Goal: Transaction & Acquisition: Purchase product/service

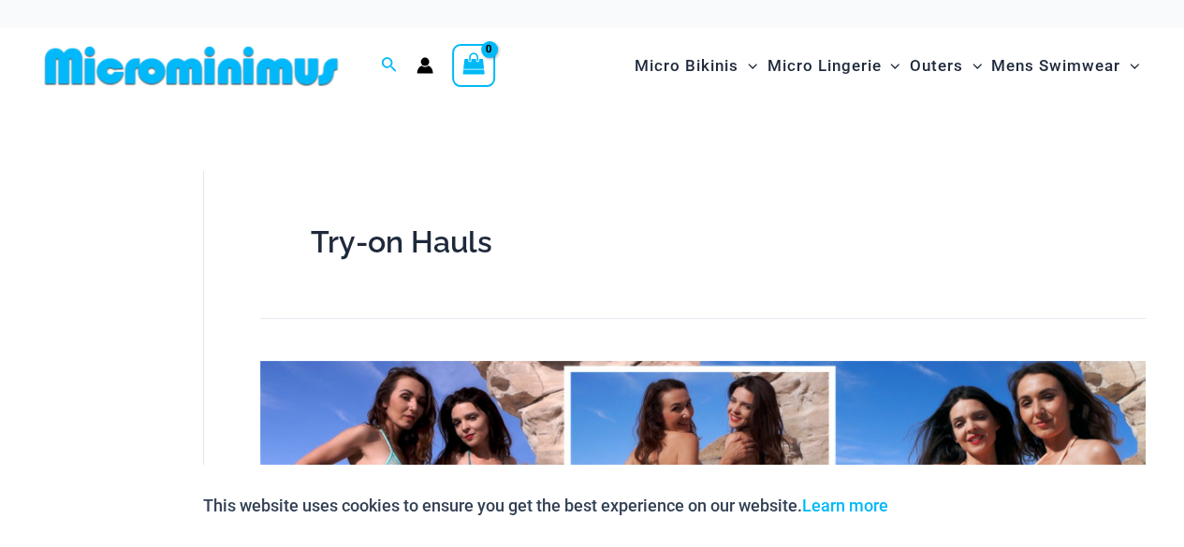
click at [218, 65] on img at bounding box center [191, 66] width 308 height 42
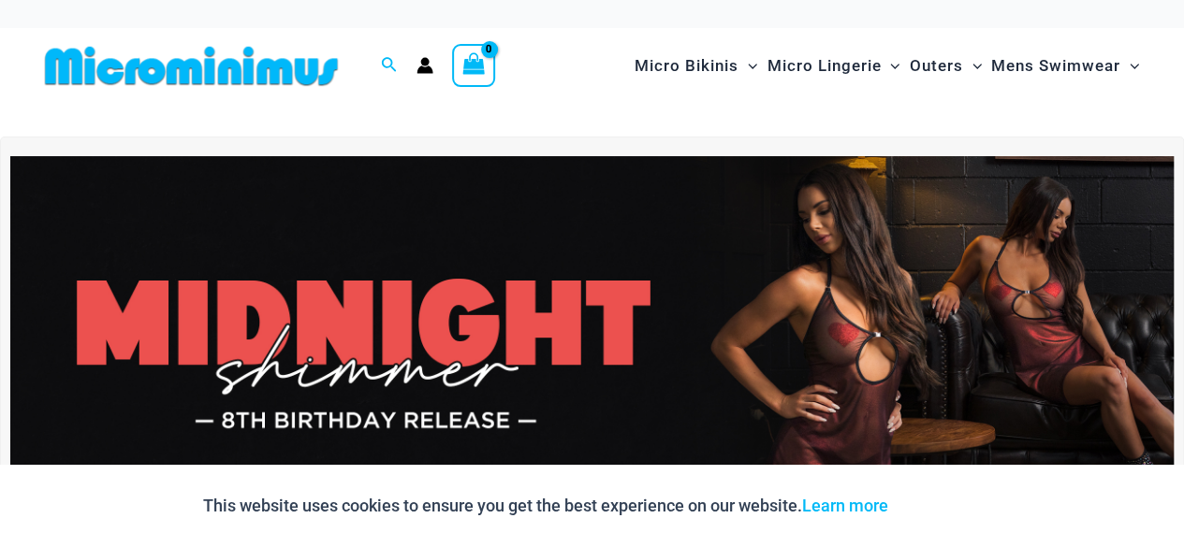
scroll to position [462, 0]
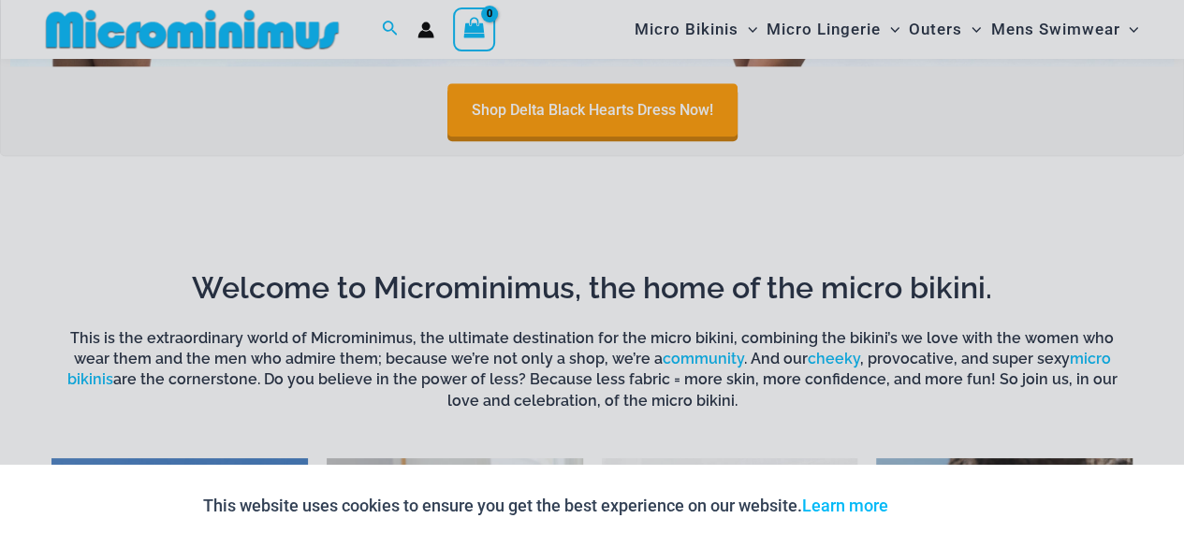
scroll to position [941, 0]
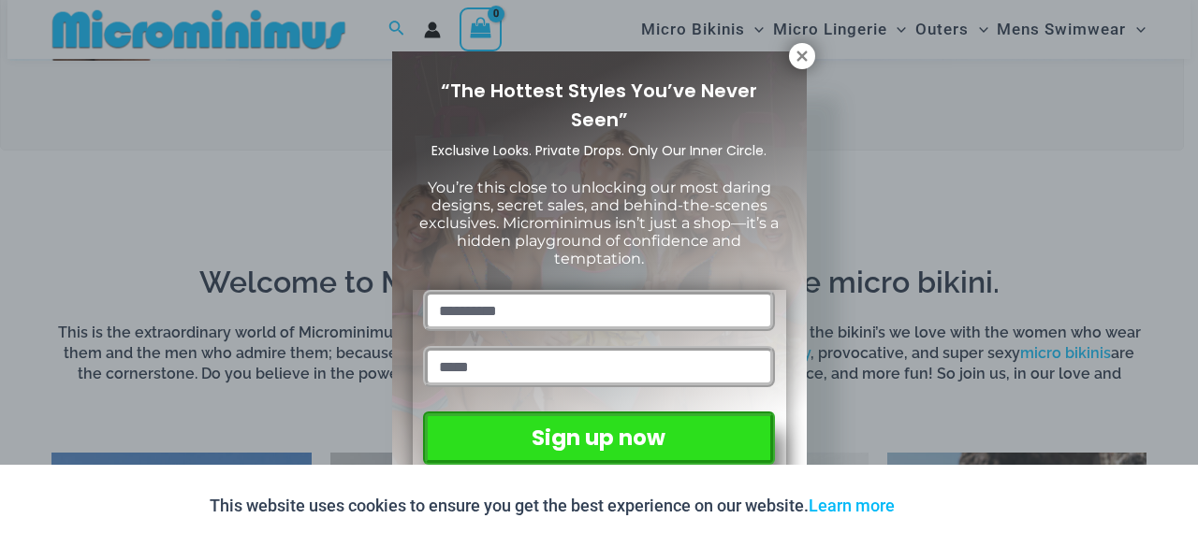
click at [1183, 343] on div "“The Hottest Styles You’ve Never Seen” Exclusive Looks. Private Drops. Only Our…" at bounding box center [599, 273] width 1198 height 547
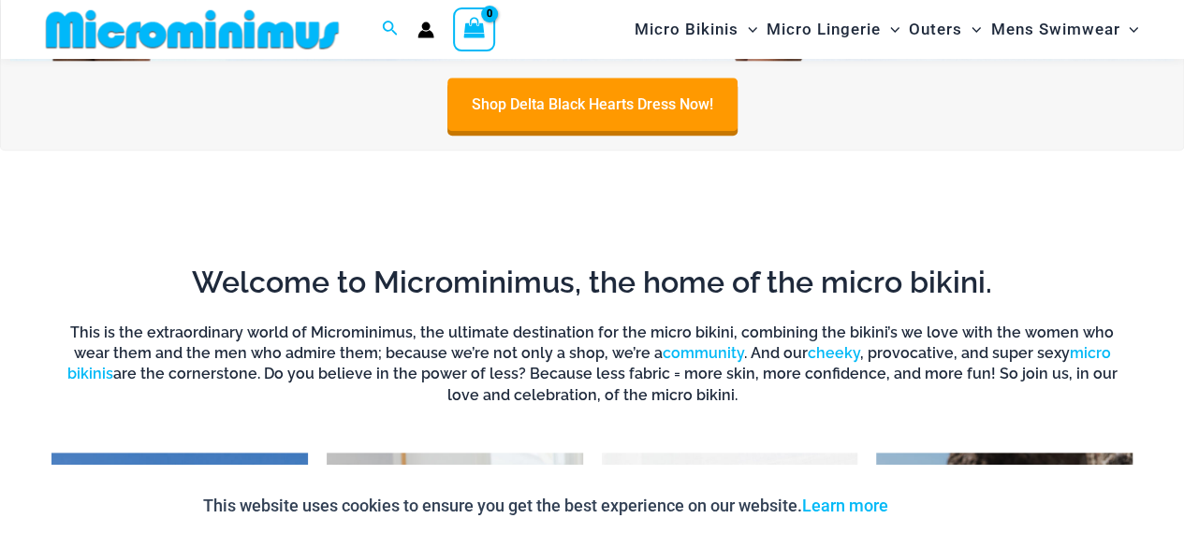
scroll to position [1421, 0]
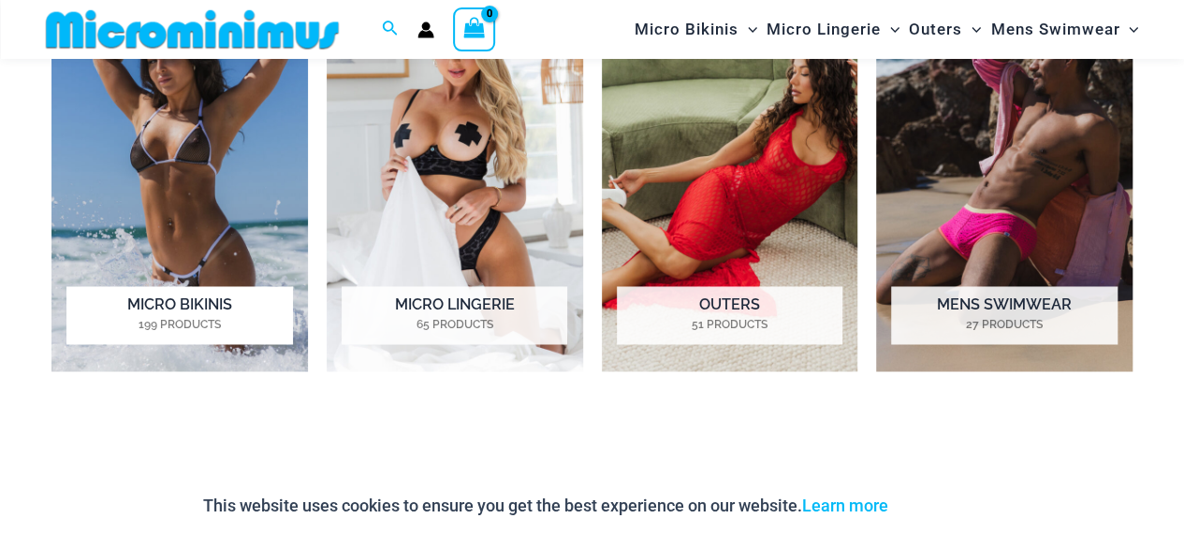
click at [163, 187] on img "Visit product category Micro Bikinis" at bounding box center [179, 173] width 256 height 398
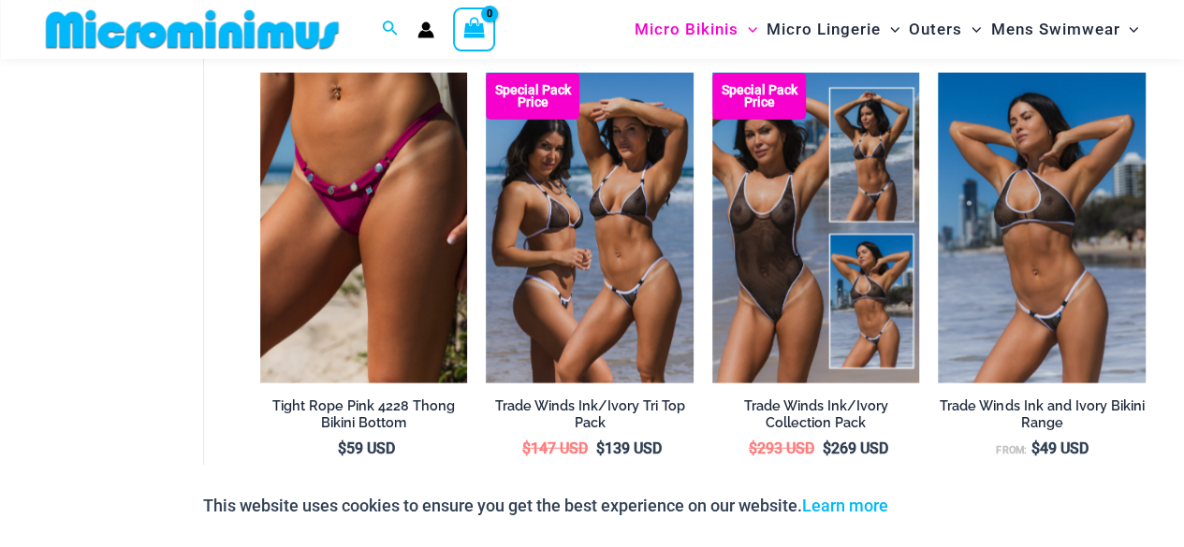
scroll to position [2138, 0]
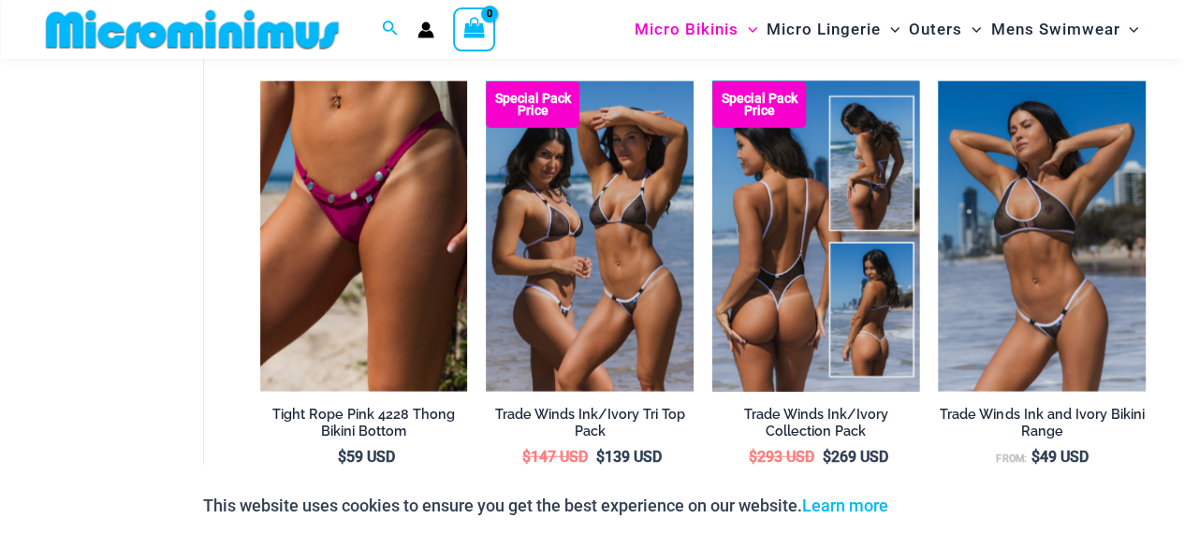
click at [840, 235] on img at bounding box center [816, 236] width 208 height 311
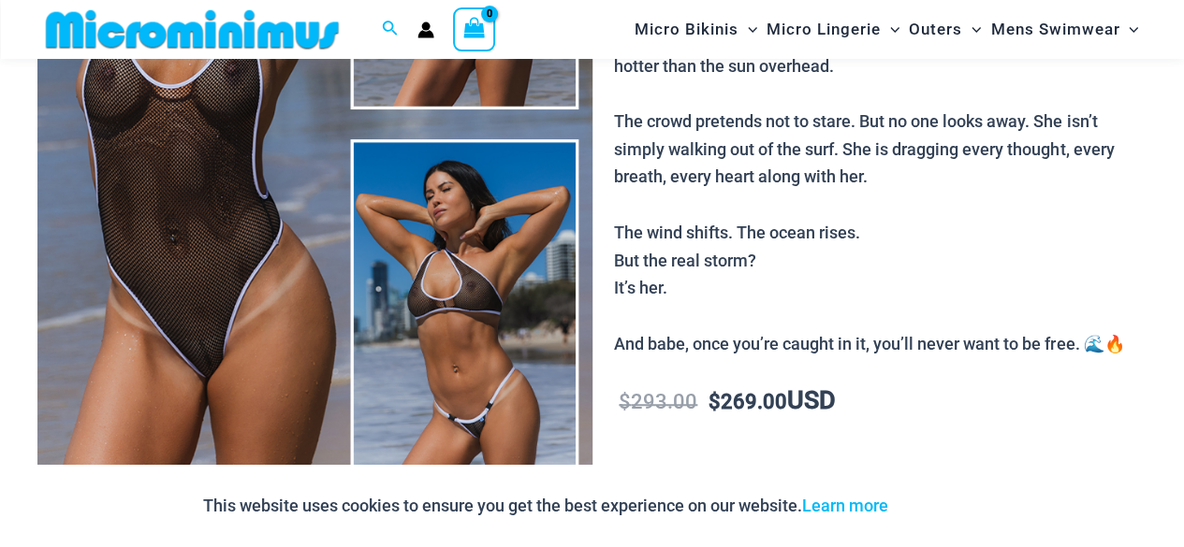
scroll to position [941, 0]
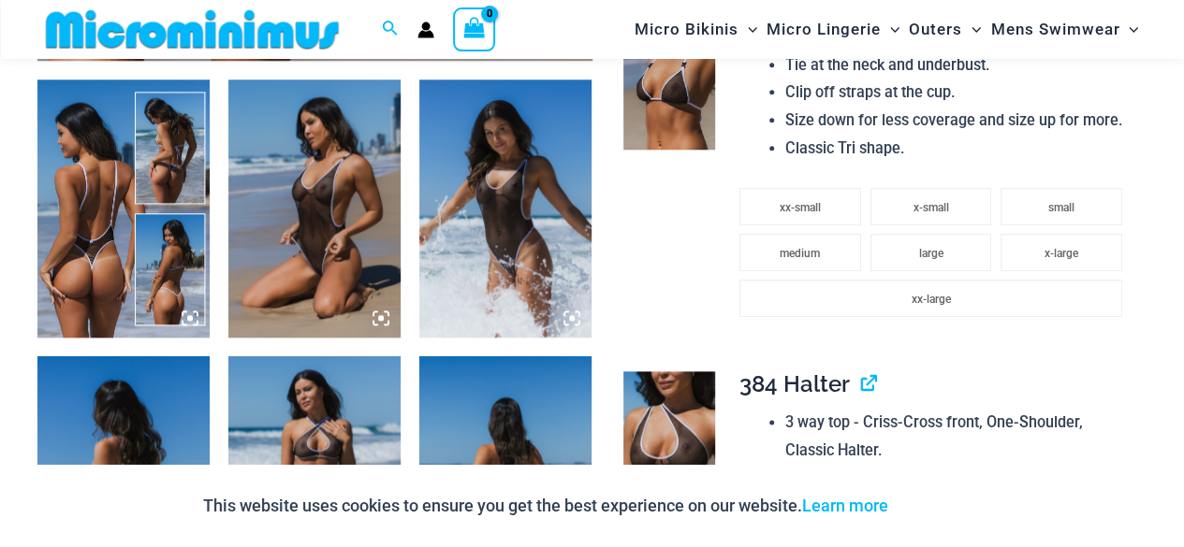
click at [312, 139] on img at bounding box center [314, 209] width 172 height 258
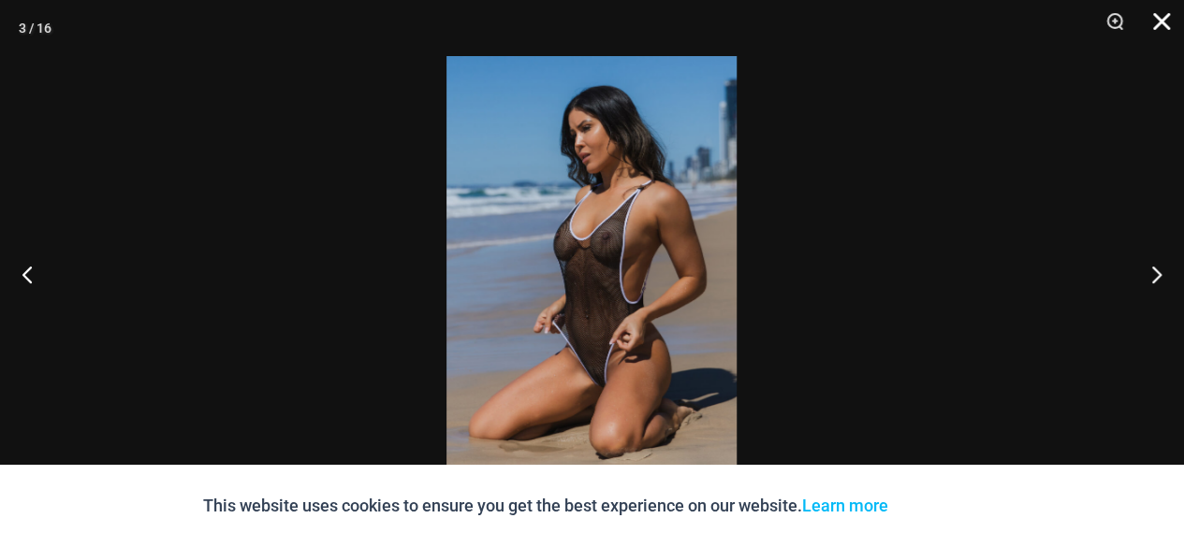
click at [1153, 25] on button "Close" at bounding box center [1154, 28] width 47 height 56
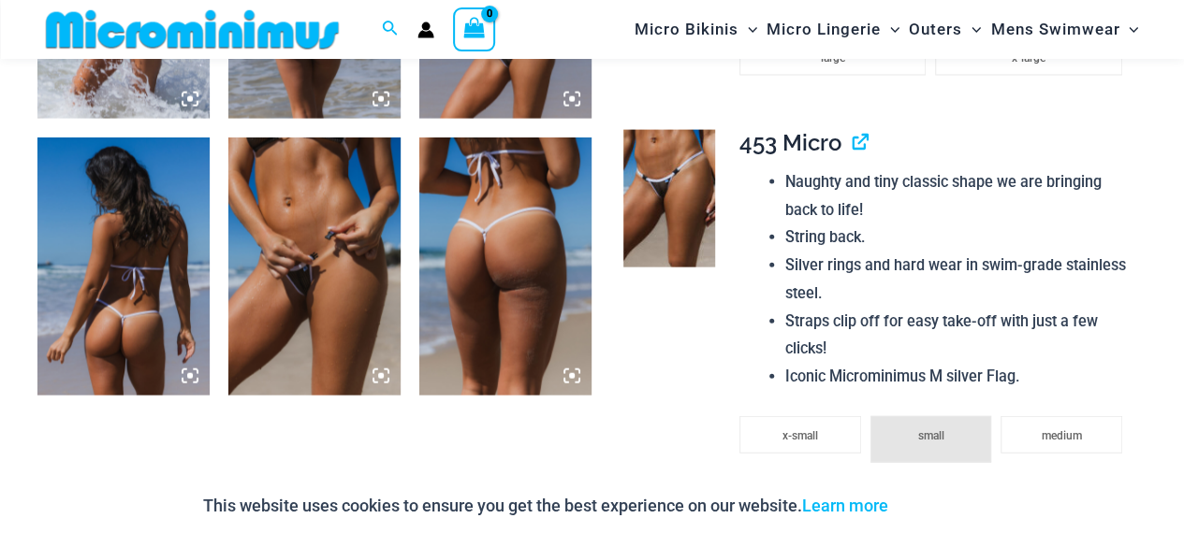
scroll to position [1997, 0]
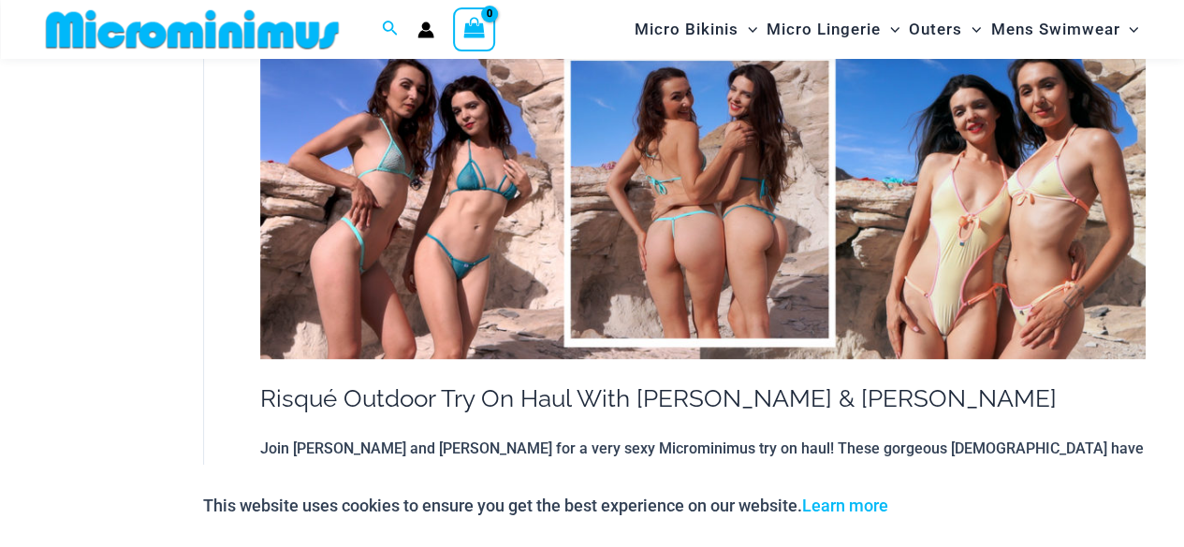
scroll to position [294, 0]
click at [430, 142] on img at bounding box center [702, 206] width 885 height 311
click at [216, 35] on img at bounding box center [192, 29] width 308 height 42
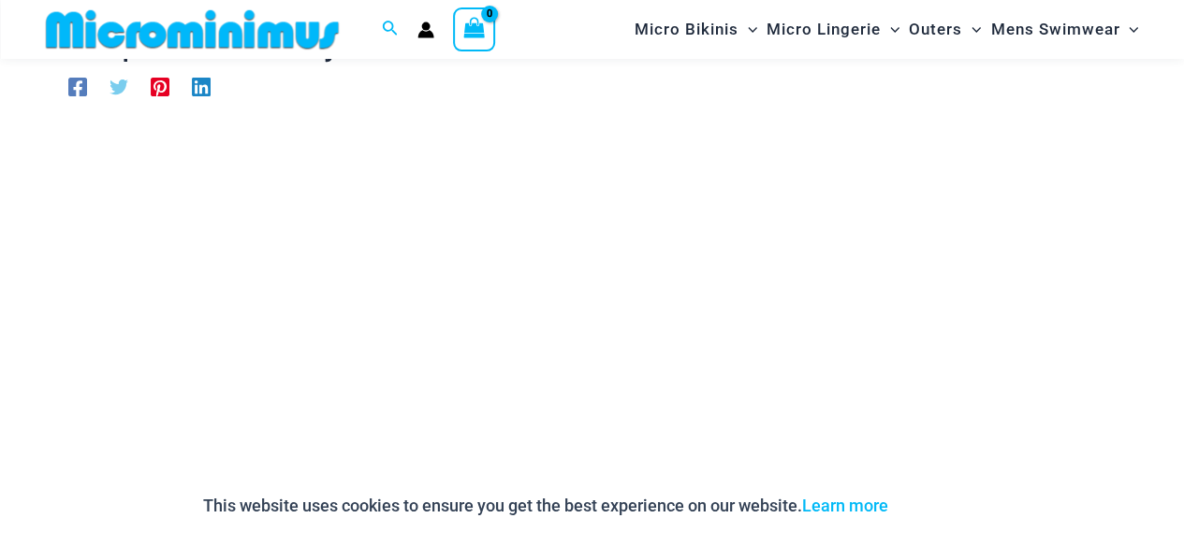
scroll to position [136, 0]
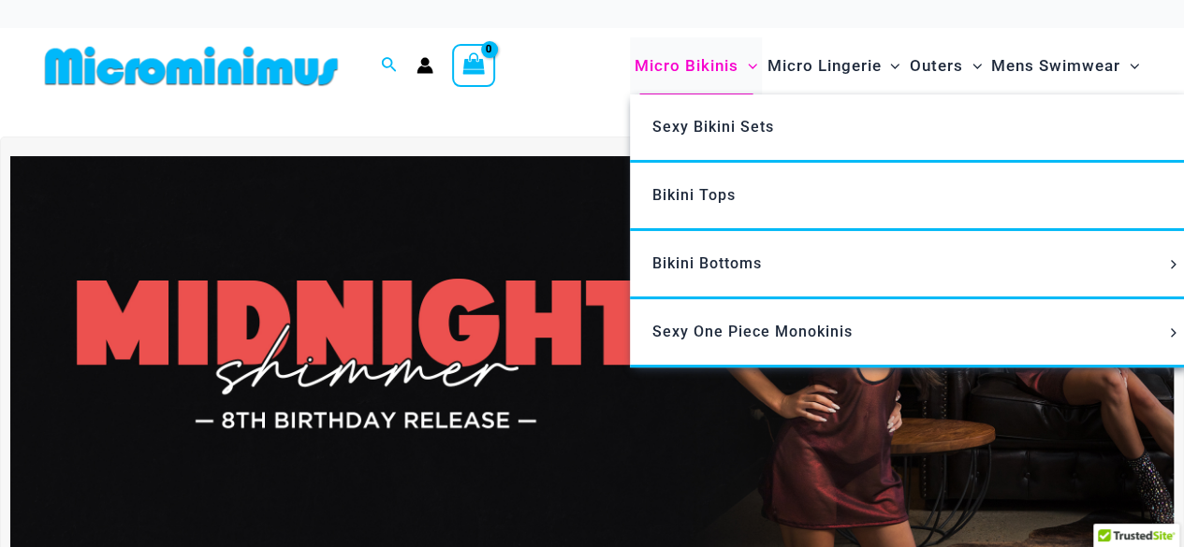
click at [700, 61] on span "Micro Bikinis" at bounding box center [687, 66] width 104 height 48
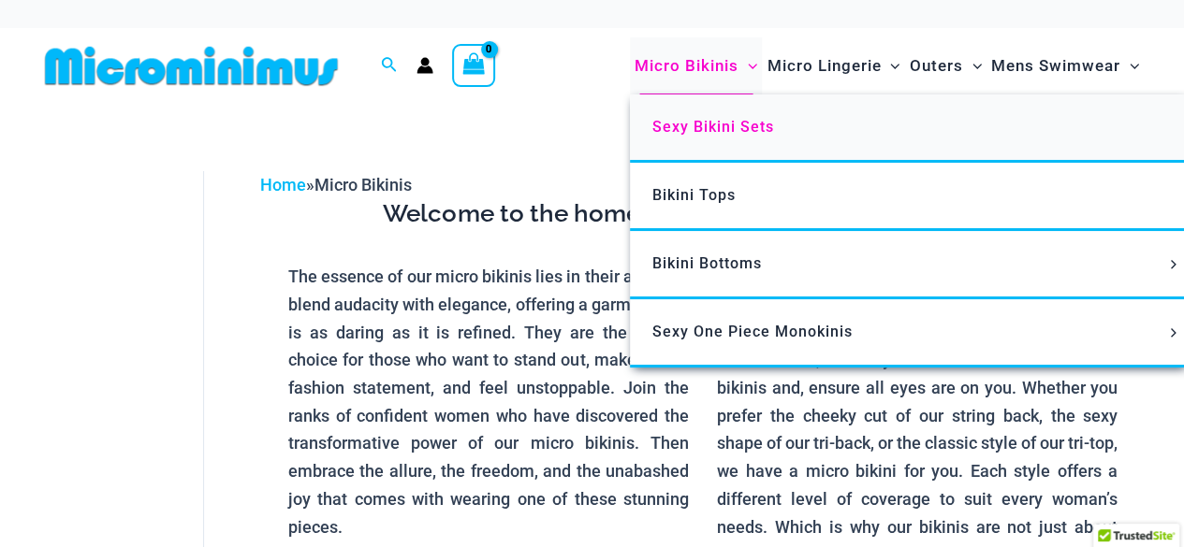
click at [685, 125] on span "Sexy Bikini Sets" at bounding box center [713, 127] width 122 height 18
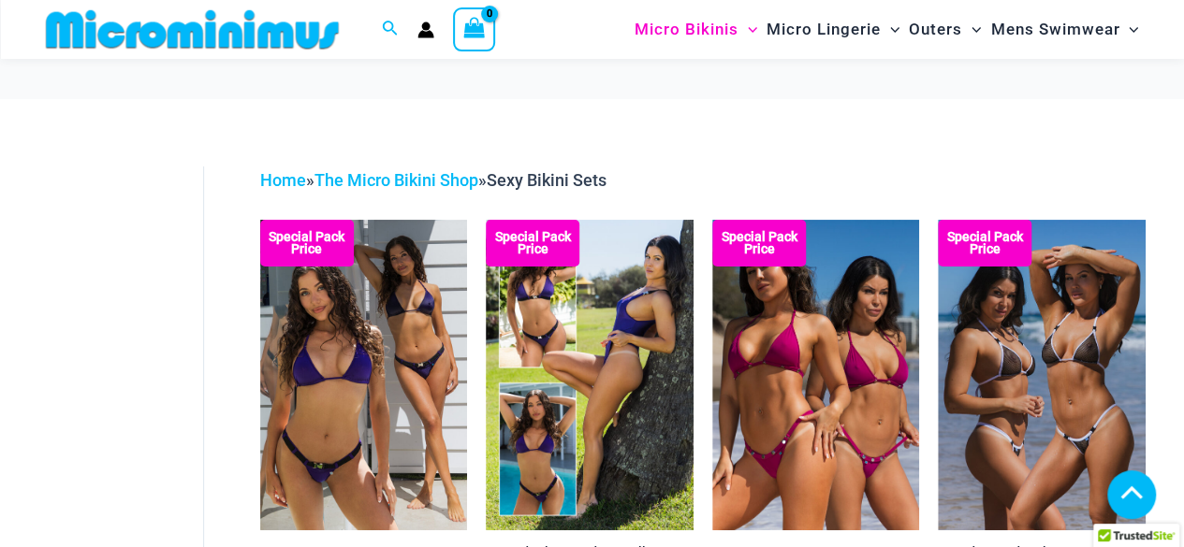
scroll to position [462, 0]
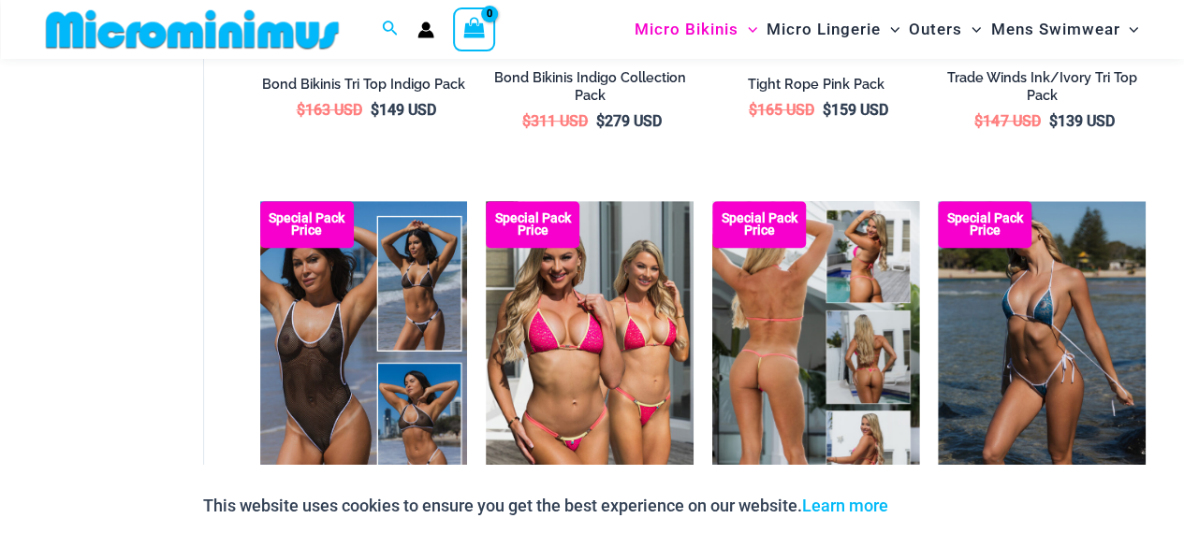
click at [795, 289] on img at bounding box center [816, 356] width 208 height 311
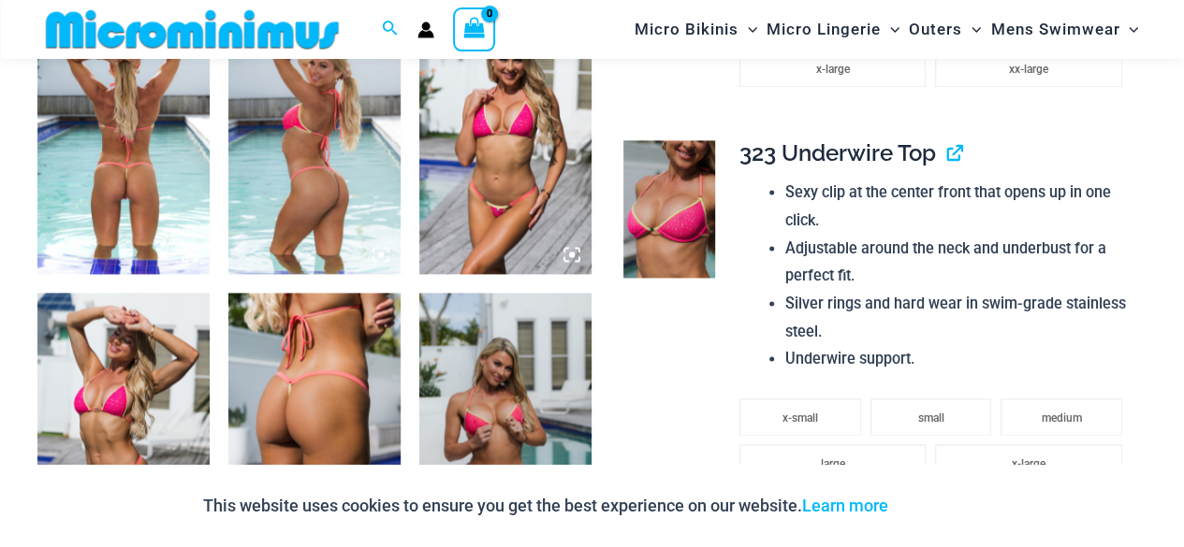
scroll to position [1230, 0]
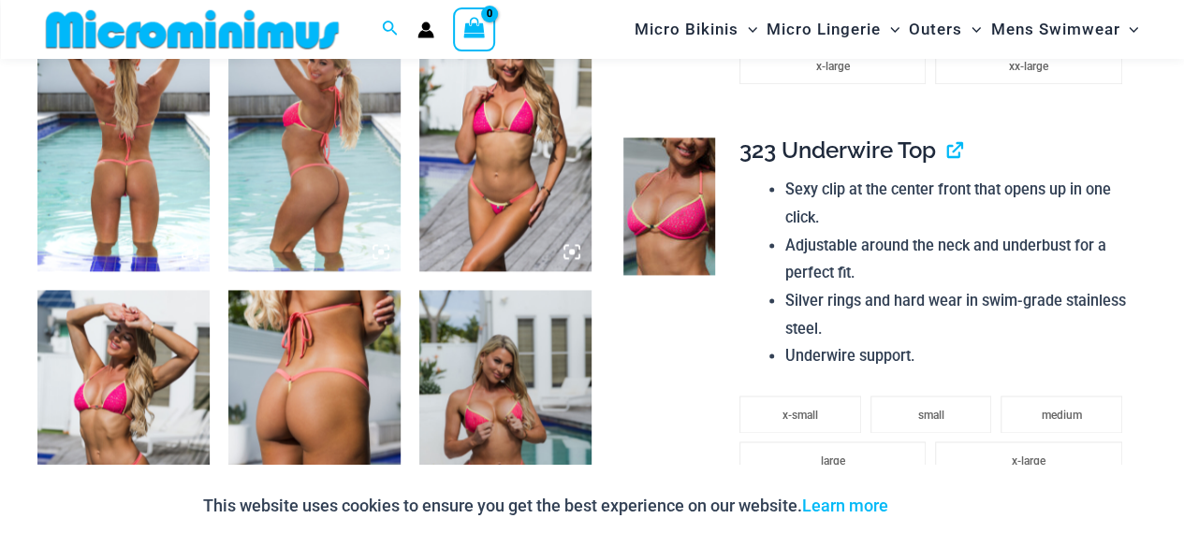
click at [66, 362] on img at bounding box center [123, 419] width 172 height 258
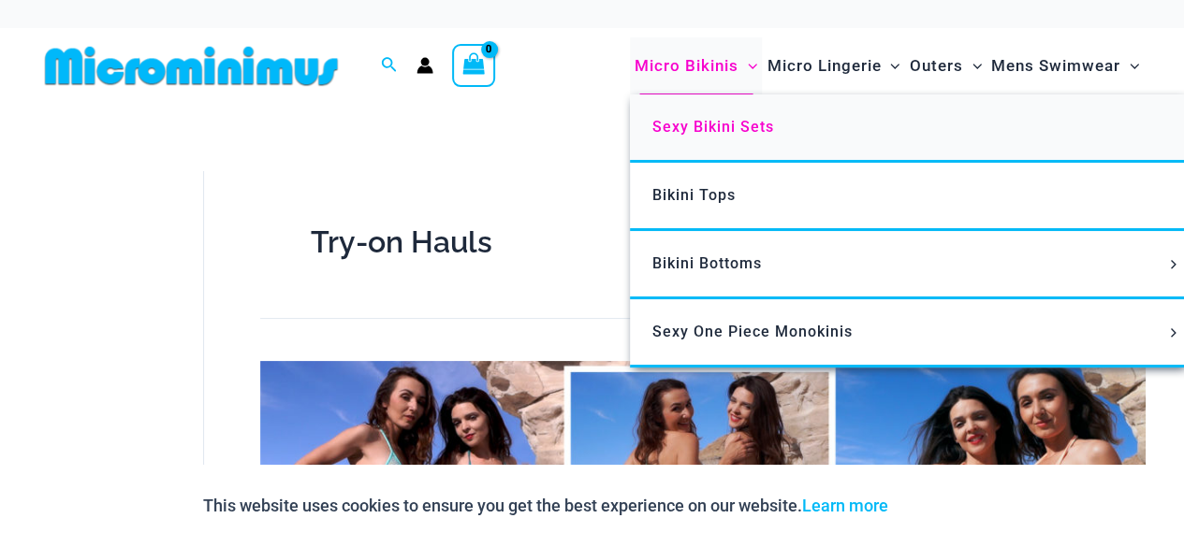
click at [712, 127] on span "Sexy Bikini Sets" at bounding box center [713, 127] width 122 height 18
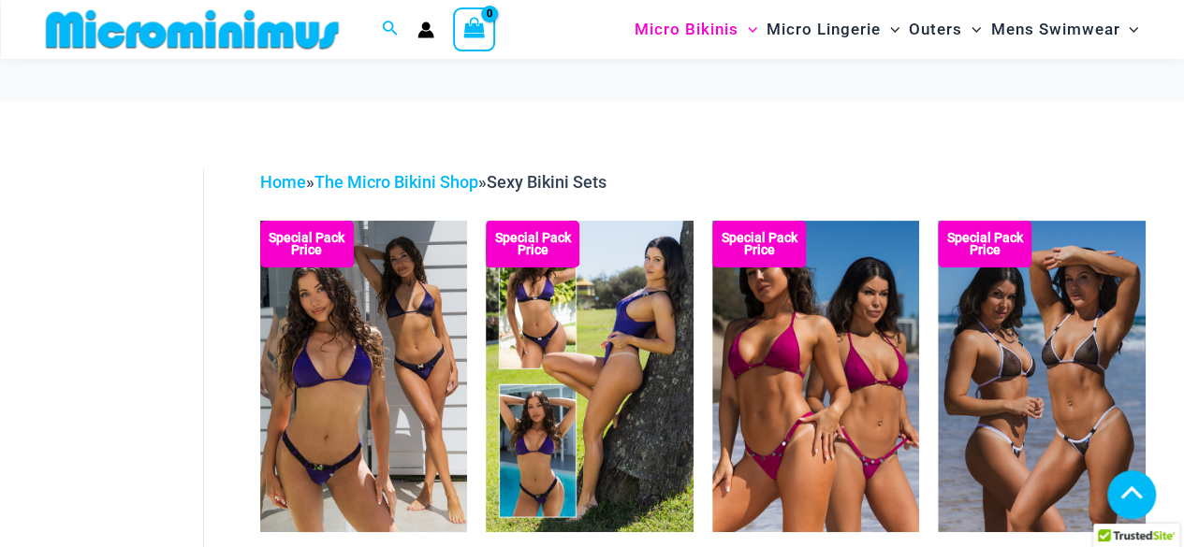
scroll to position [462, 0]
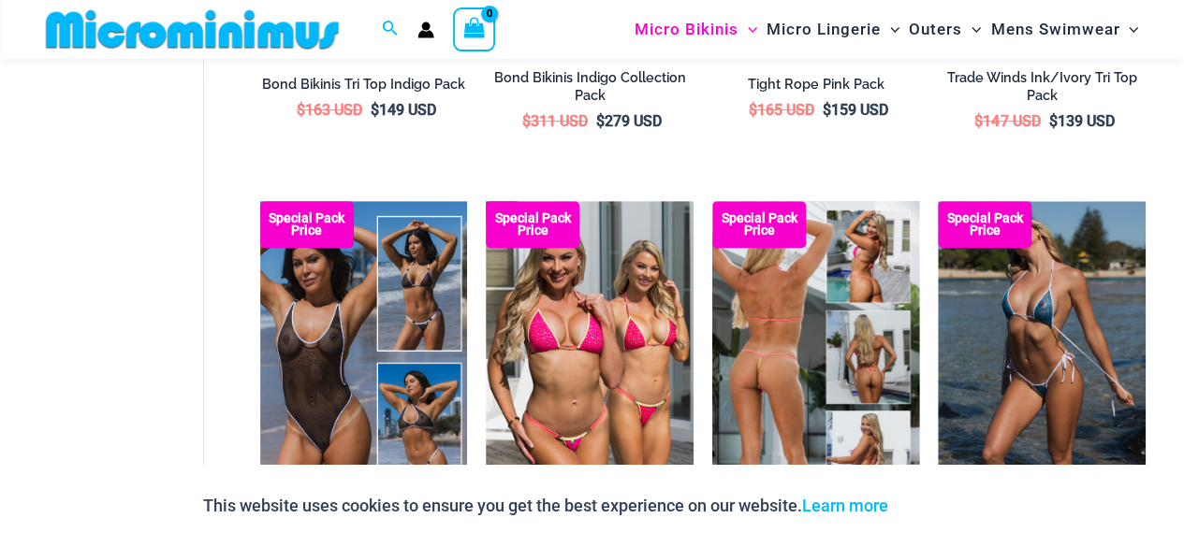
click at [842, 331] on img at bounding box center [816, 356] width 208 height 311
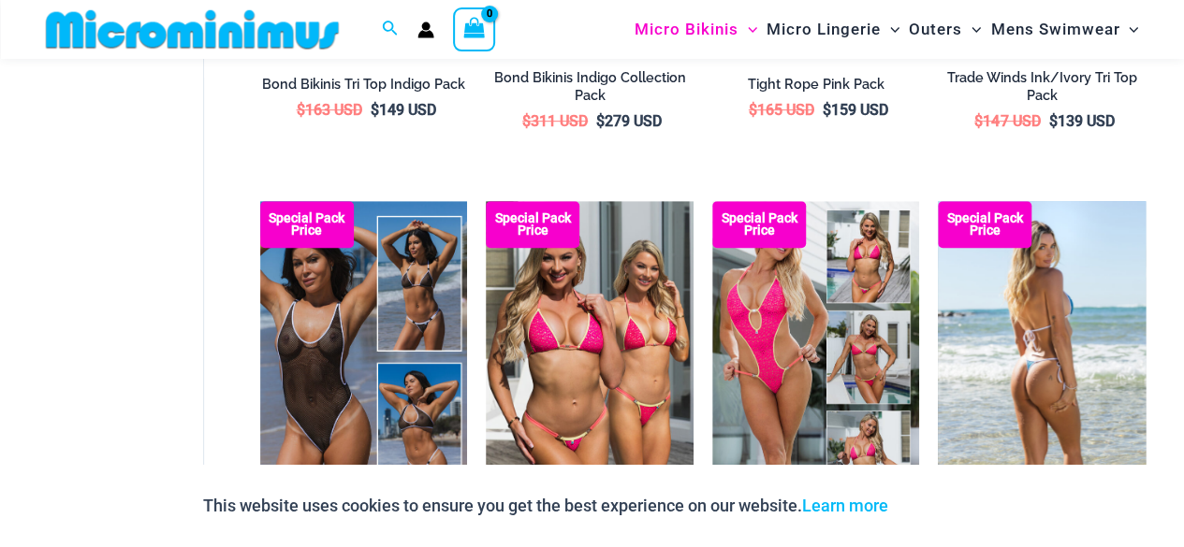
click at [1078, 357] on img at bounding box center [1042, 356] width 208 height 311
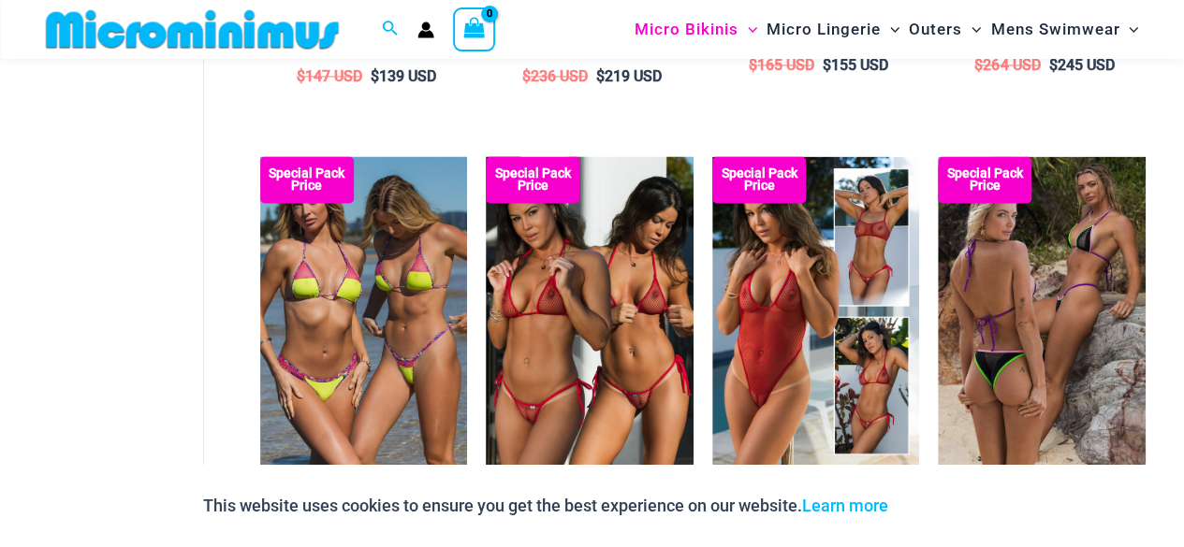
scroll to position [1900, 0]
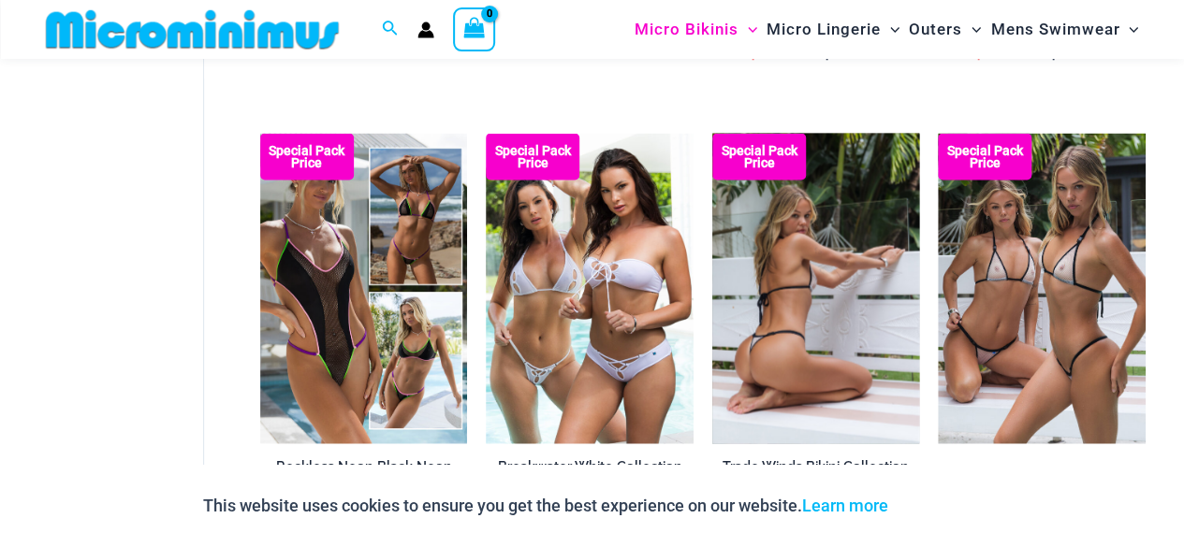
click at [820, 246] on img at bounding box center [816, 289] width 208 height 311
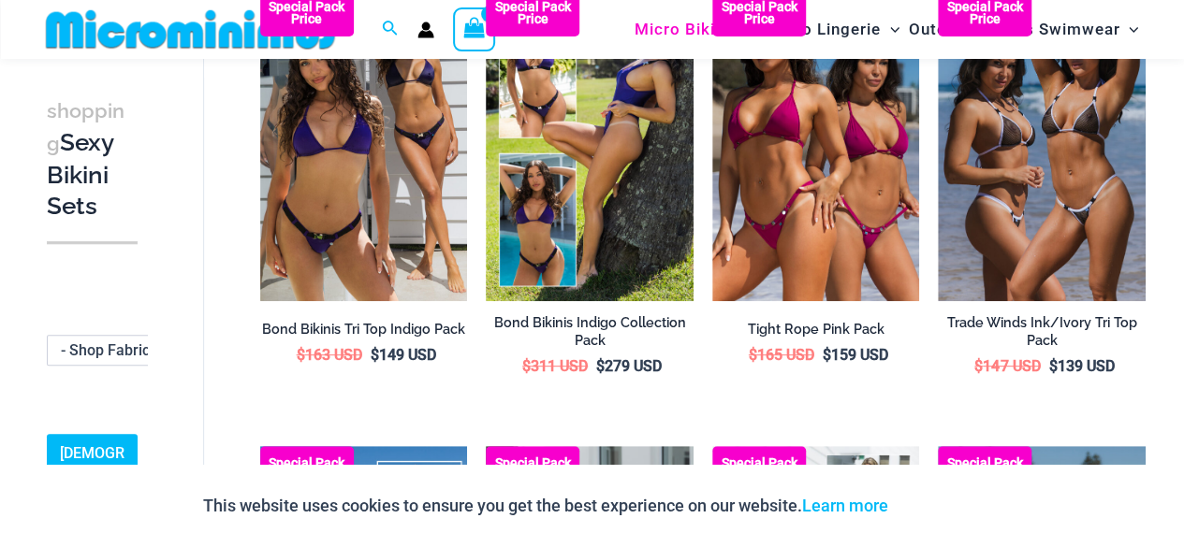
scroll to position [0, 0]
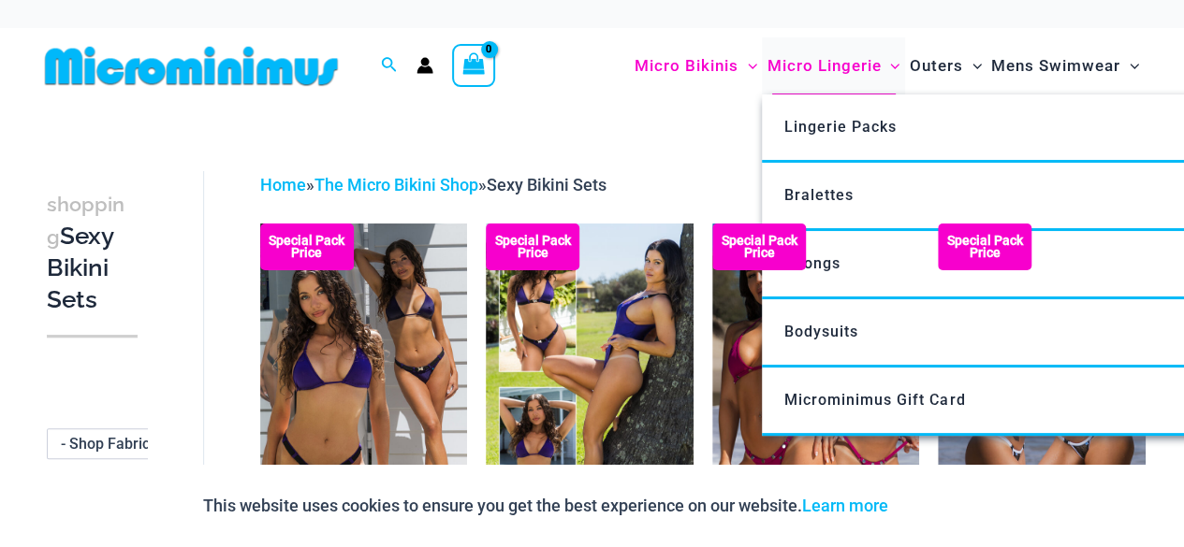
click at [788, 66] on span "Micro Lingerie" at bounding box center [823, 66] width 114 height 48
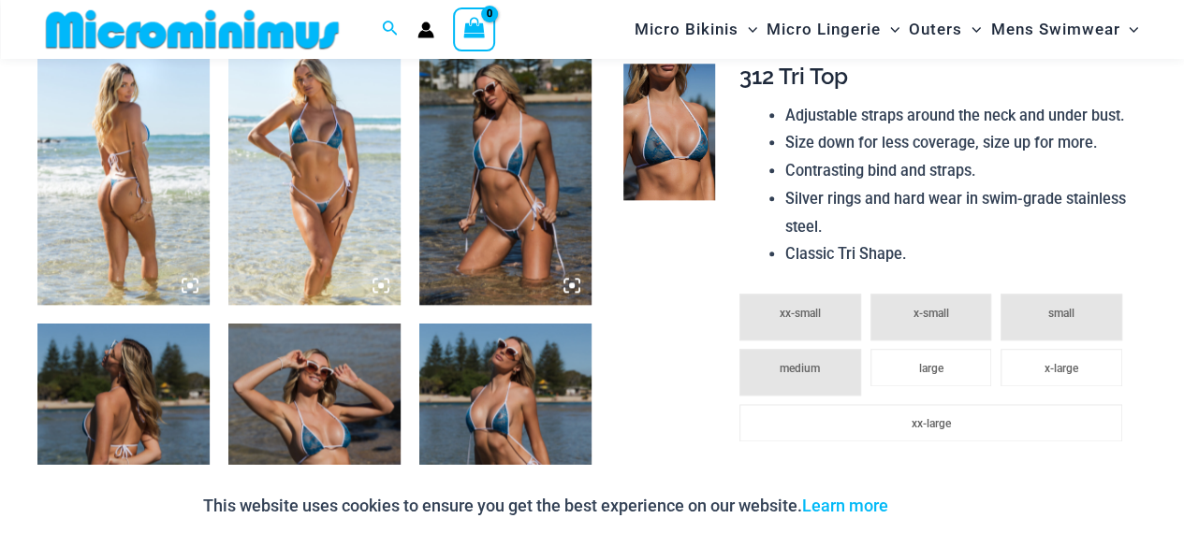
scroll to position [984, 0]
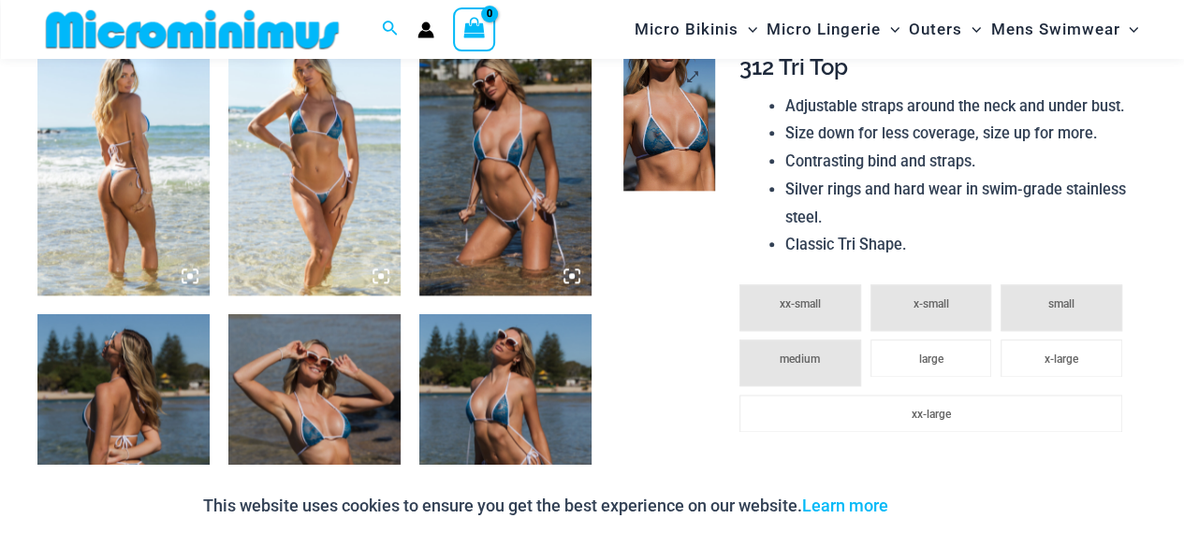
click at [653, 100] on img at bounding box center [669, 122] width 92 height 137
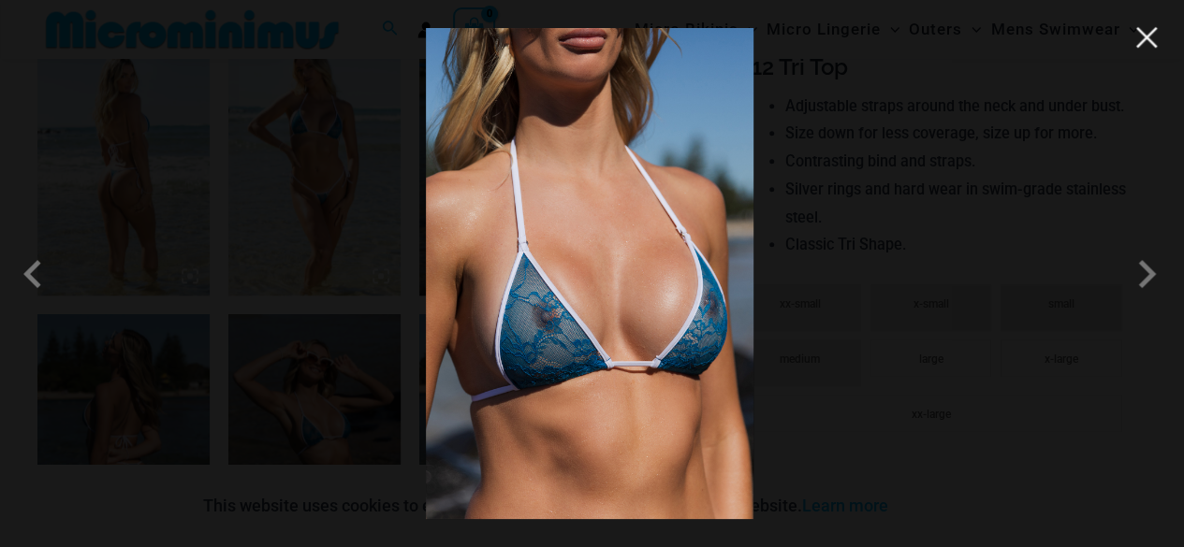
click at [1151, 47] on button "Close" at bounding box center [1146, 37] width 28 height 28
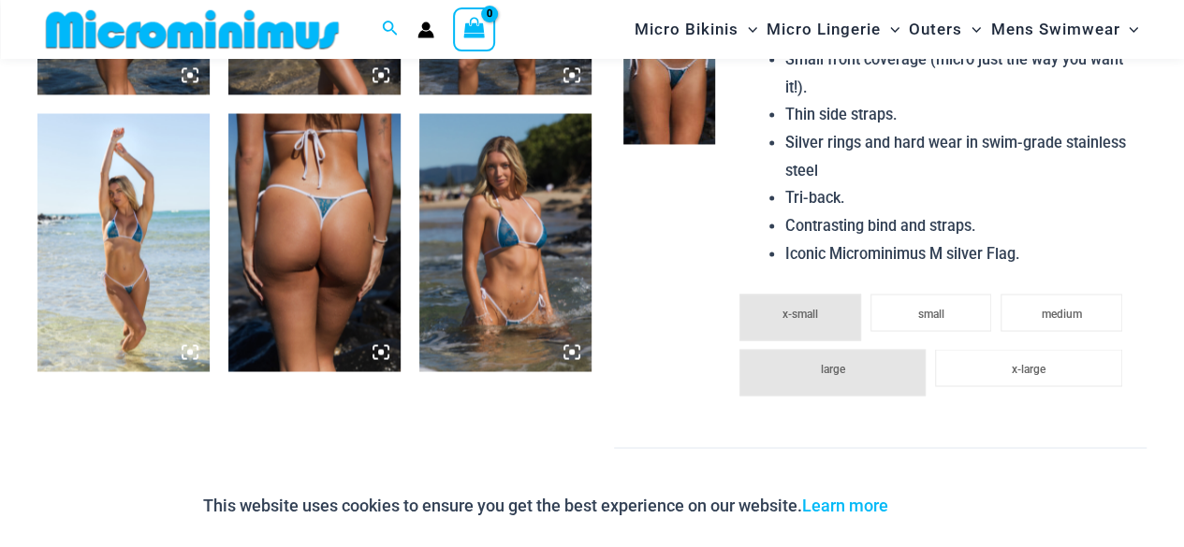
scroll to position [1942, 0]
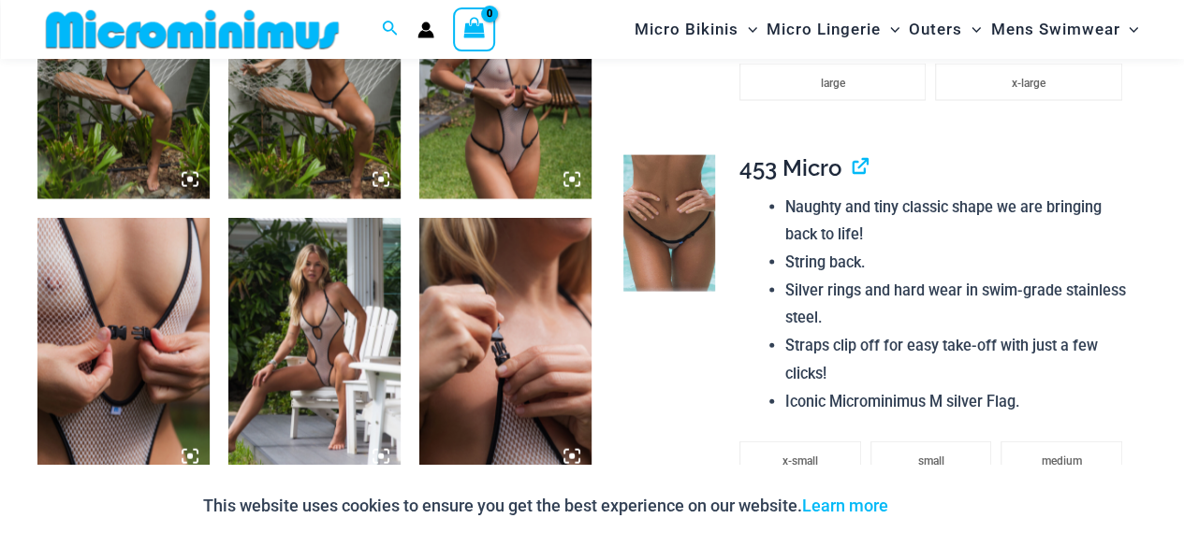
click at [535, 132] on img at bounding box center [505, 70] width 172 height 258
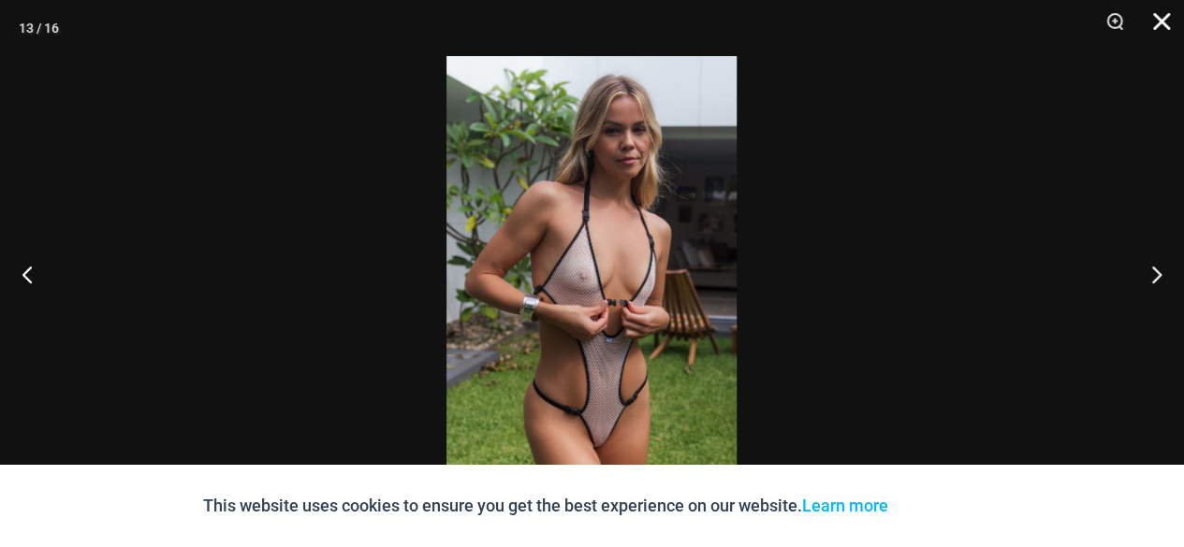
click at [1148, 18] on button "Close" at bounding box center [1154, 28] width 47 height 56
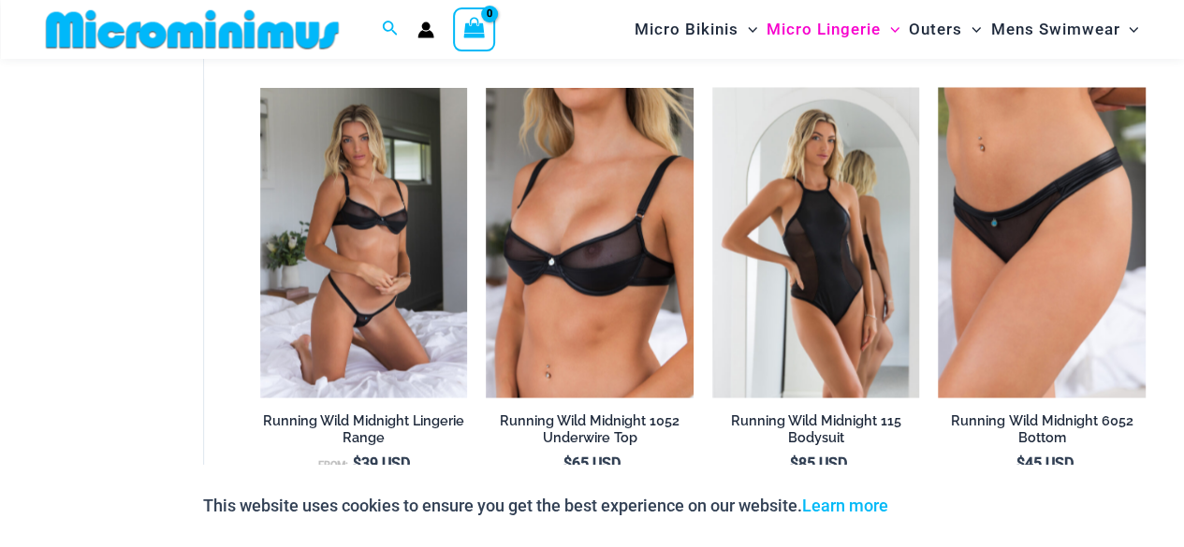
scroll to position [1753, 0]
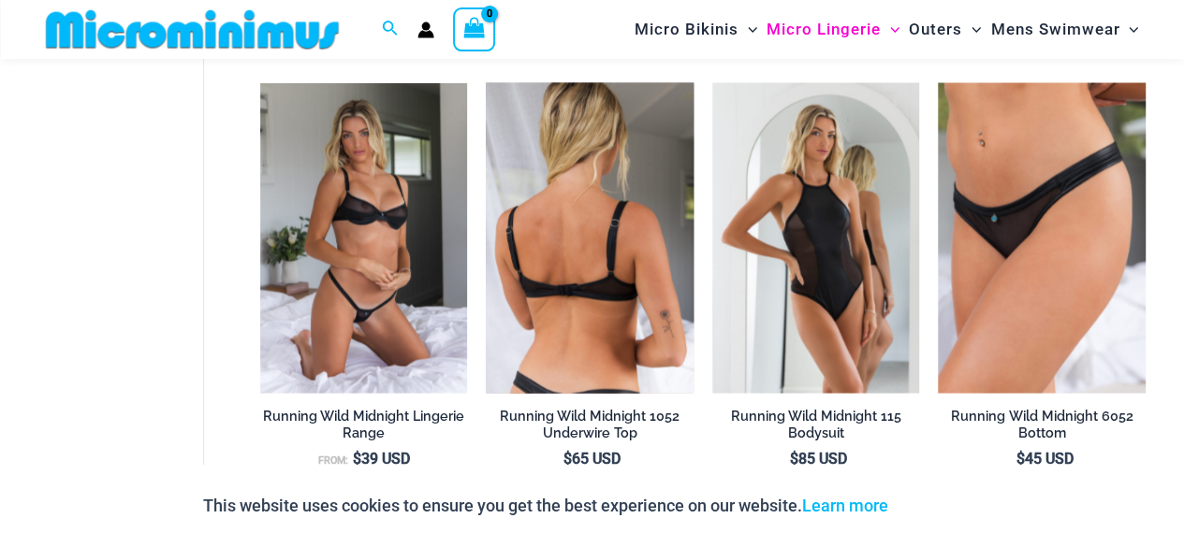
click at [602, 157] on img at bounding box center [590, 237] width 208 height 311
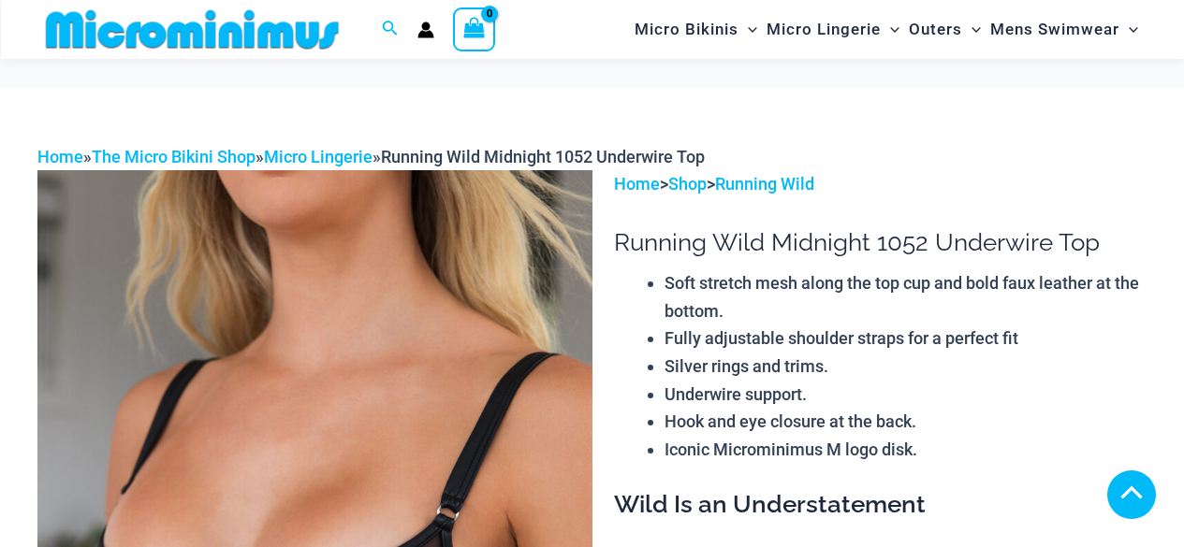
scroll to position [468, 0]
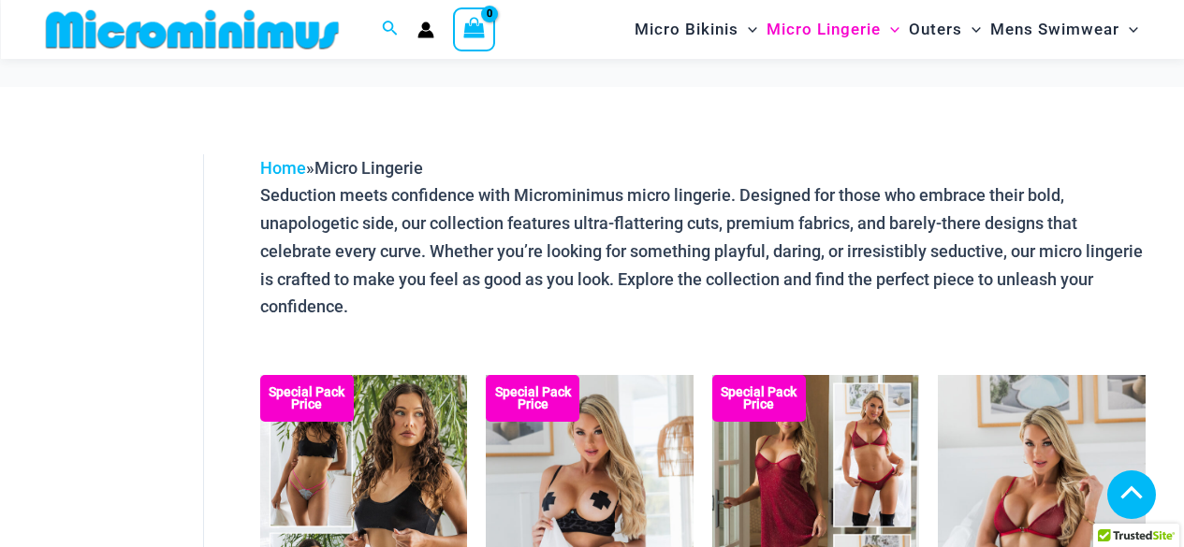
scroll to position [2720, 0]
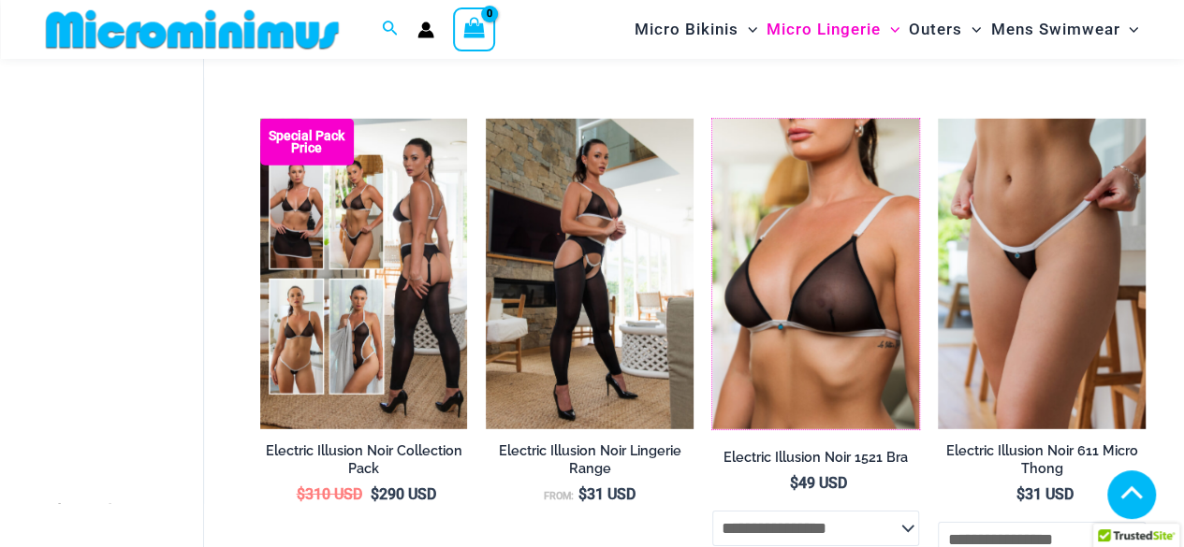
click at [712, 119] on img at bounding box center [712, 119] width 0 height 0
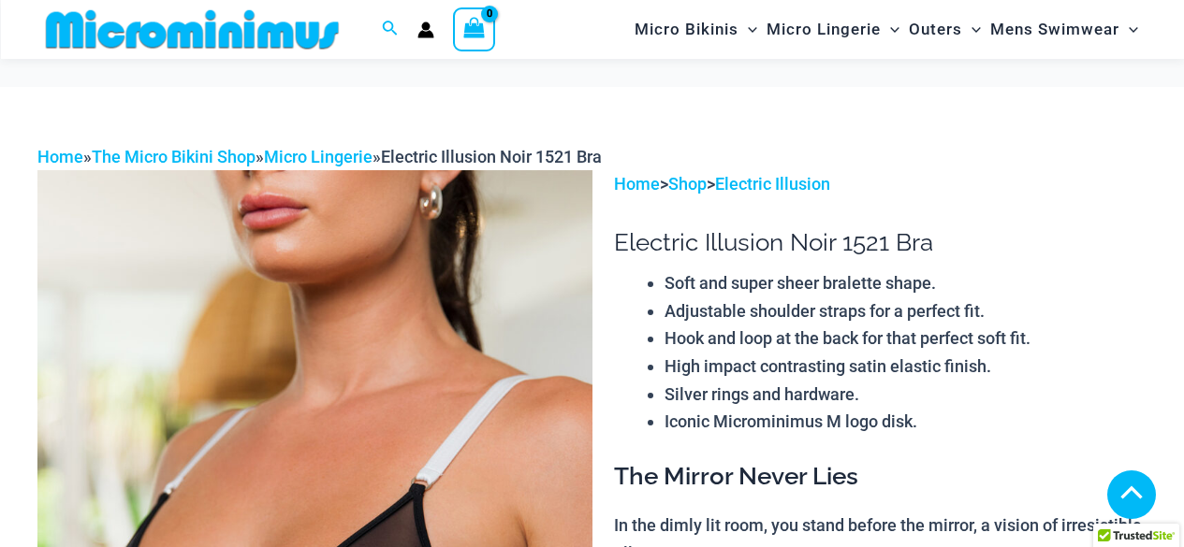
scroll to position [951, 0]
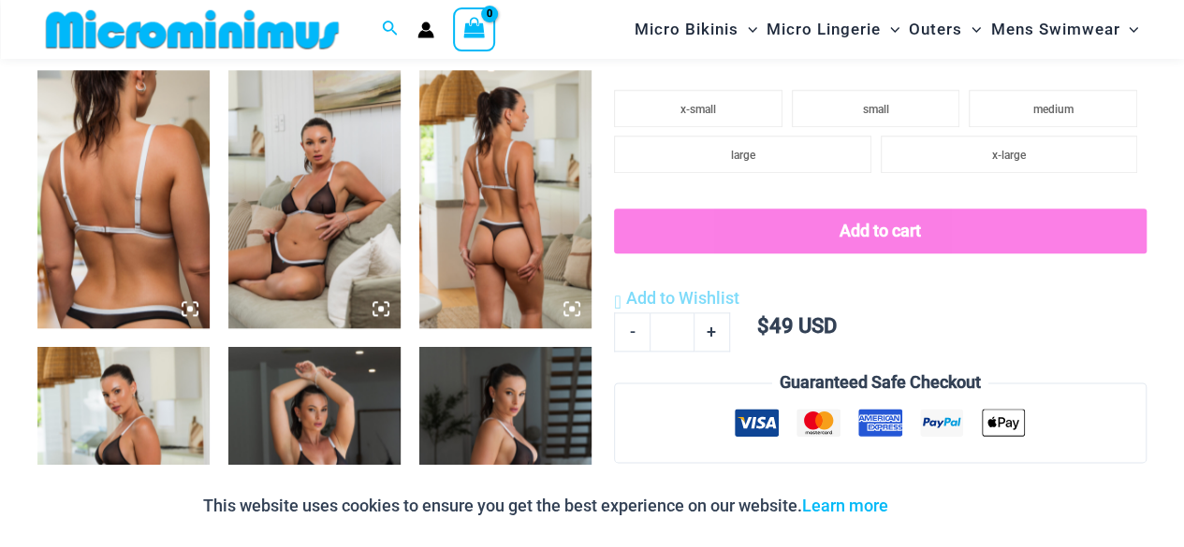
click at [318, 193] on img at bounding box center [314, 199] width 172 height 258
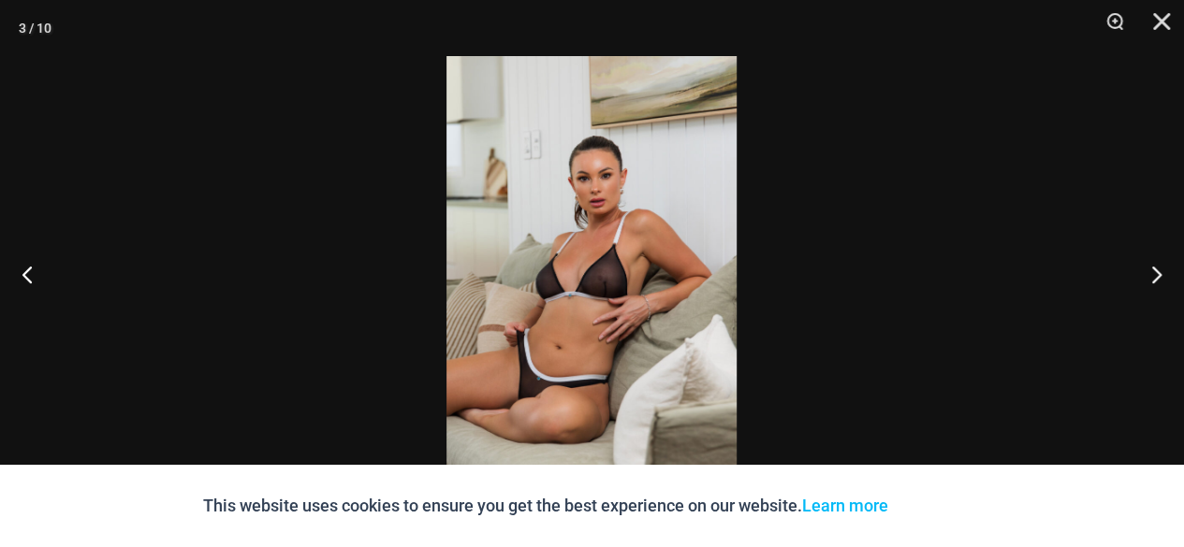
click at [518, 154] on div at bounding box center [592, 273] width 1184 height 547
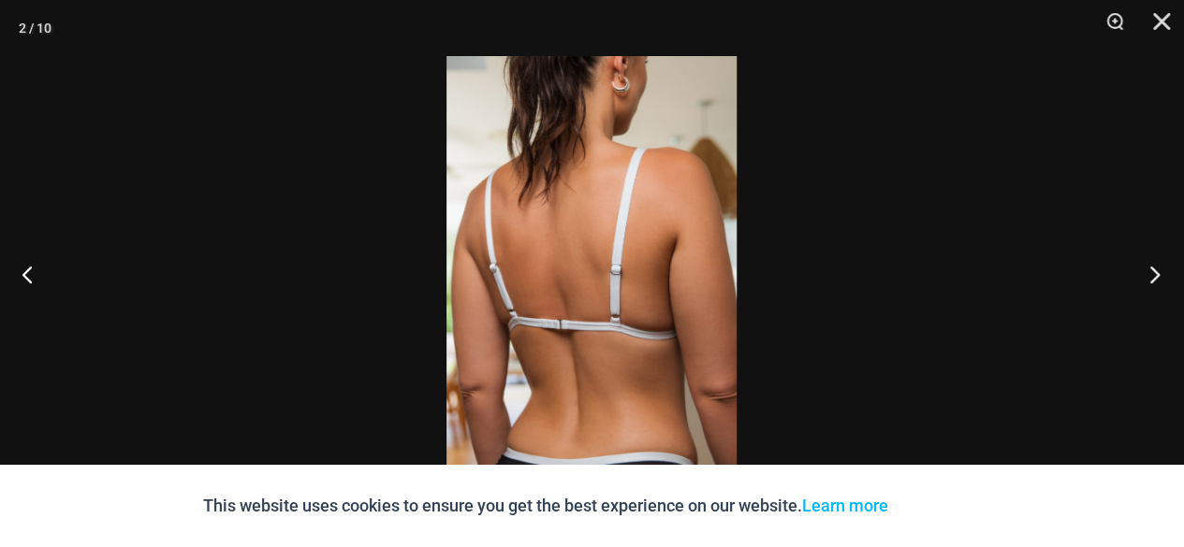
click at [1155, 268] on button "Next" at bounding box center [1149, 274] width 70 height 94
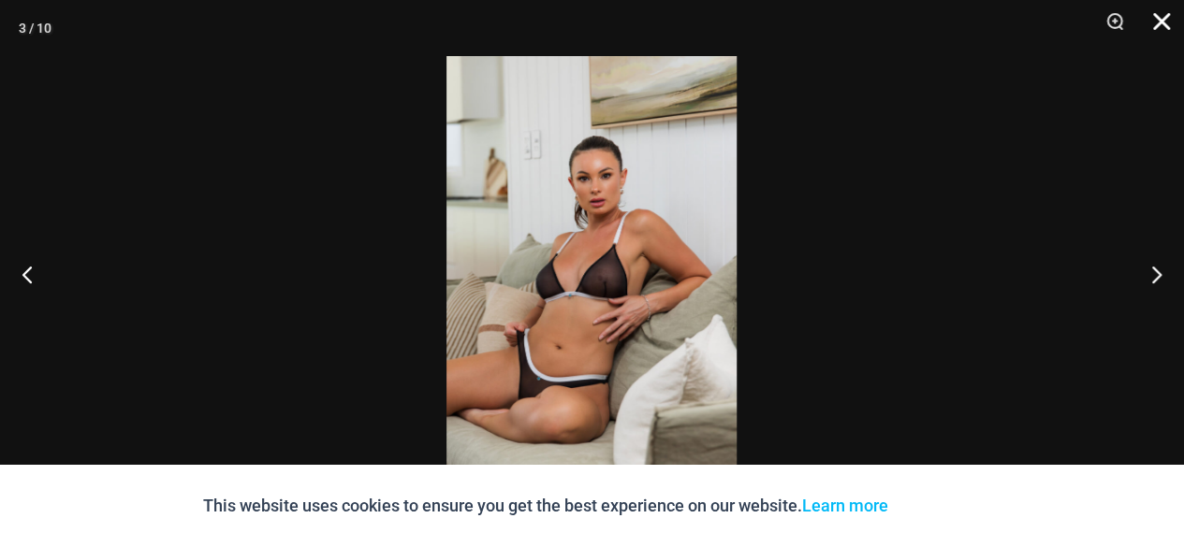
click at [1166, 20] on button "Close" at bounding box center [1154, 28] width 47 height 56
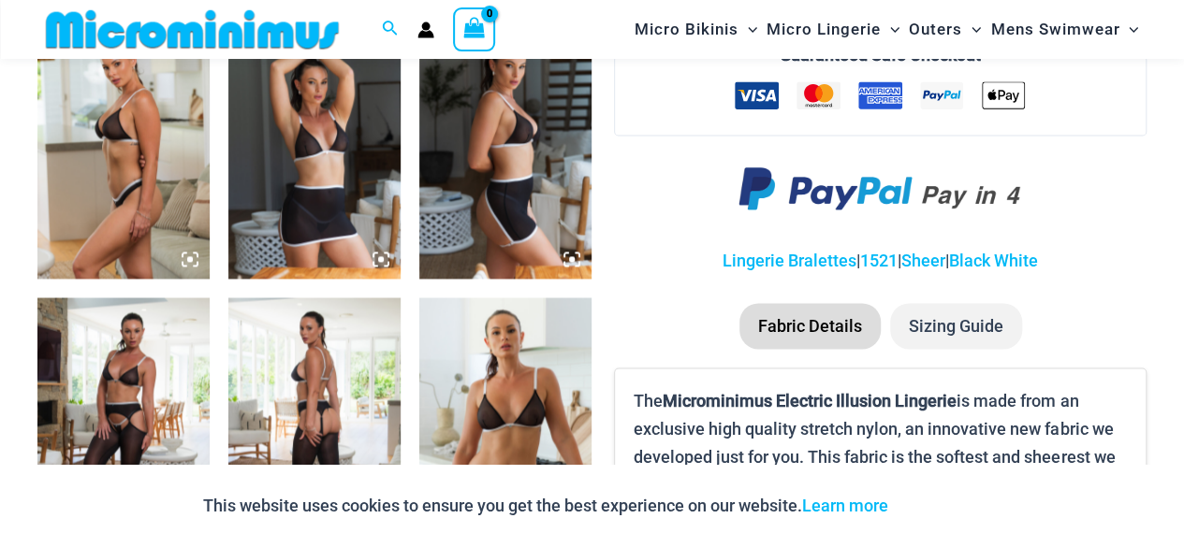
scroll to position [1276, 0]
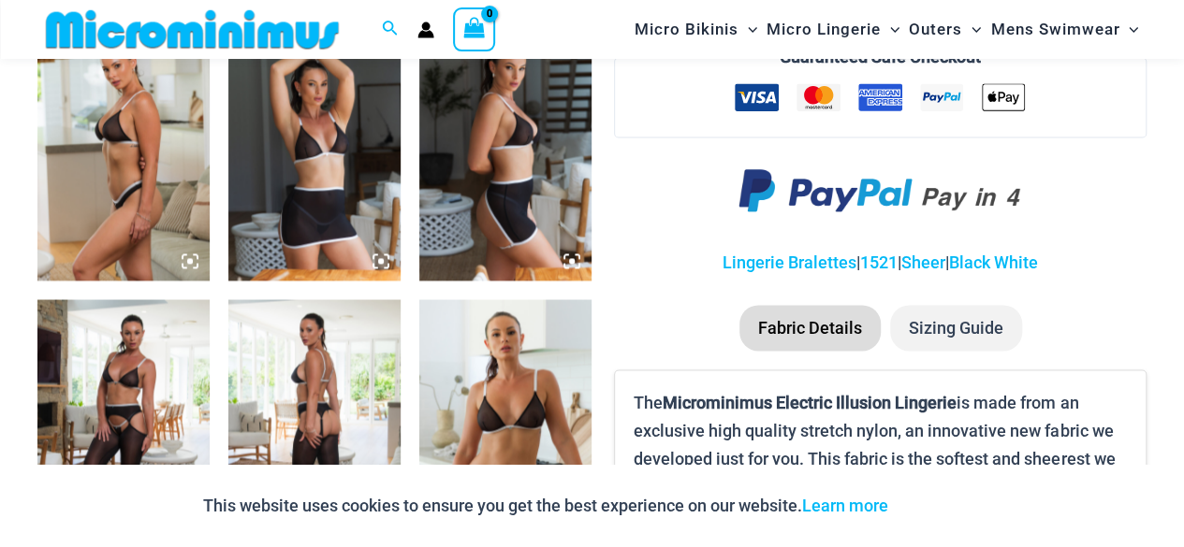
click at [522, 383] on img at bounding box center [505, 428] width 172 height 258
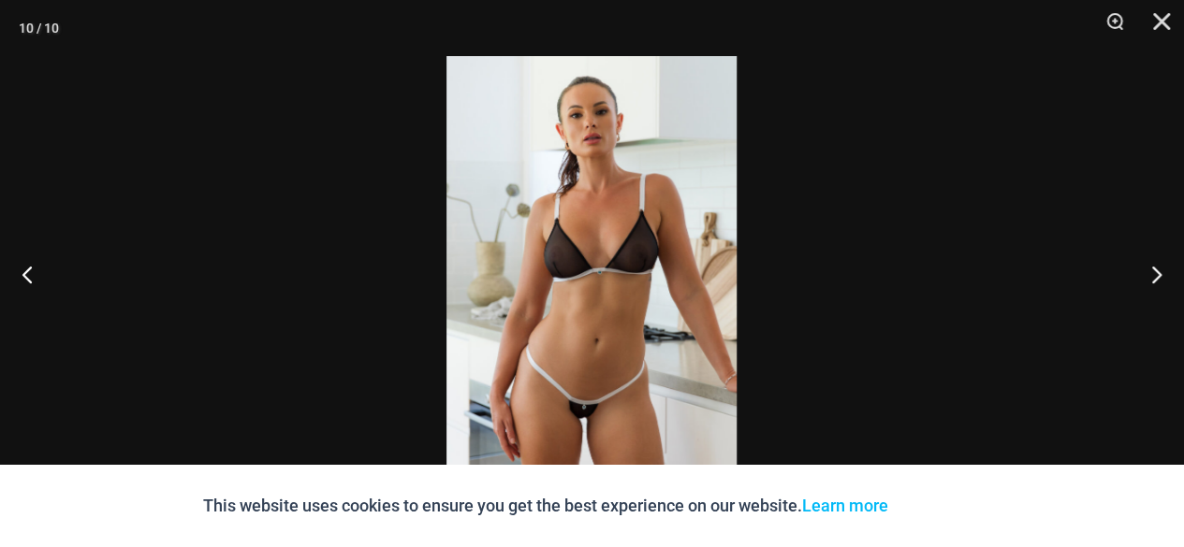
click at [562, 212] on img at bounding box center [591, 273] width 290 height 435
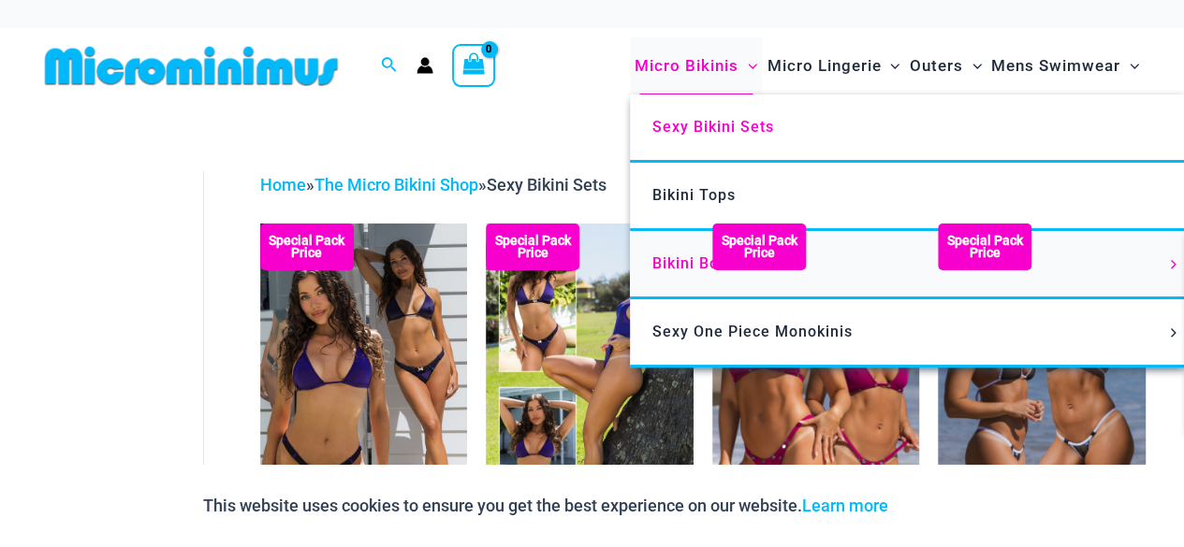
click at [686, 255] on span "Bikini Bottoms" at bounding box center [706, 264] width 109 height 18
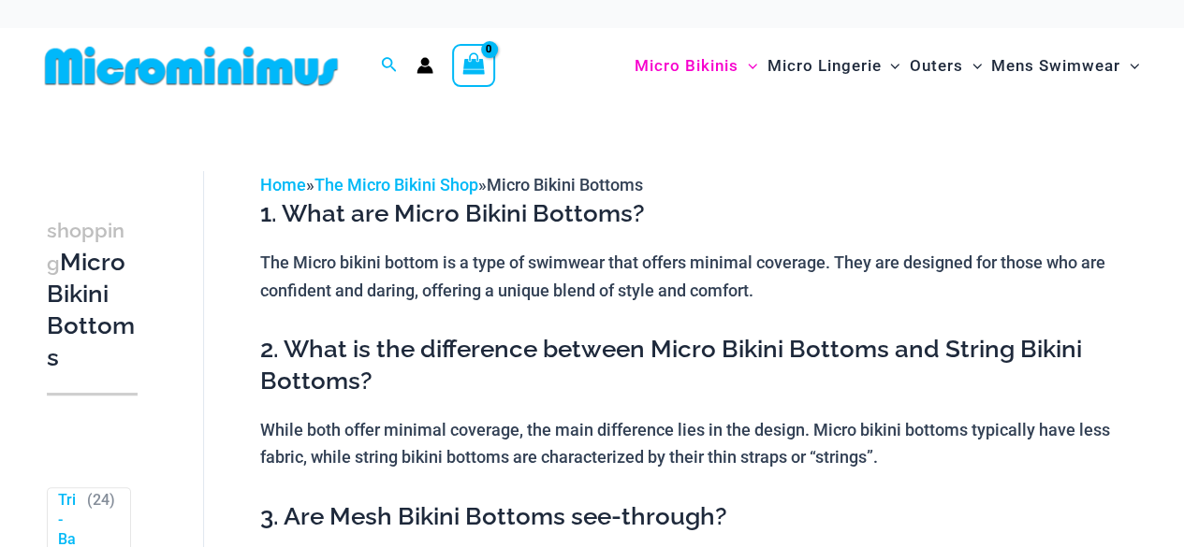
scroll to position [479, 0]
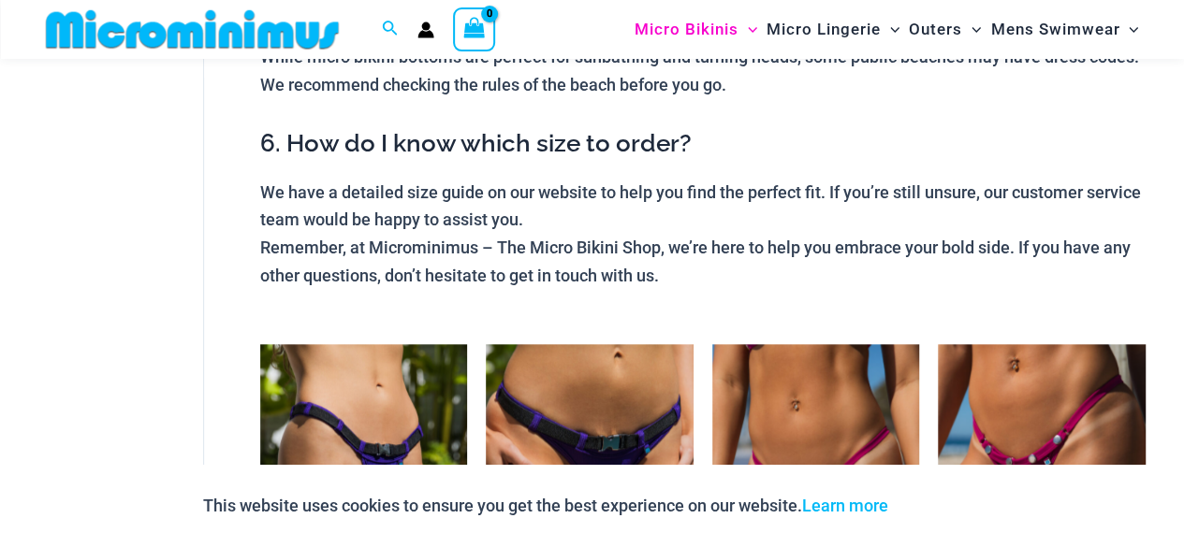
scroll to position [591, 0]
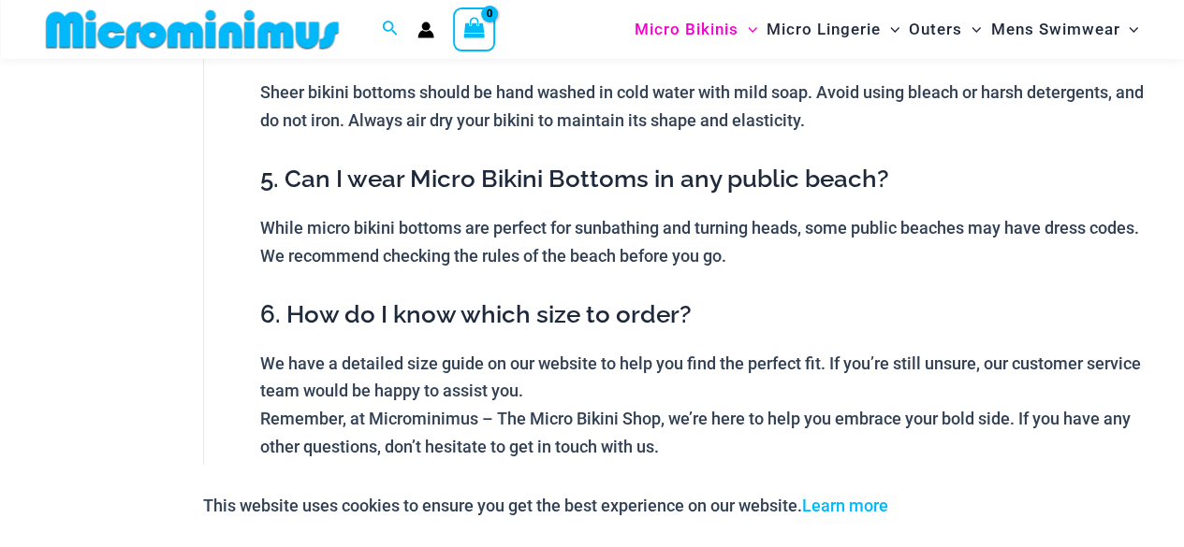
click at [309, 331] on div "1. What are Micro Bikini Bottoms? The Micro bikini bottom is a type of swimwear…" at bounding box center [702, 25] width 885 height 870
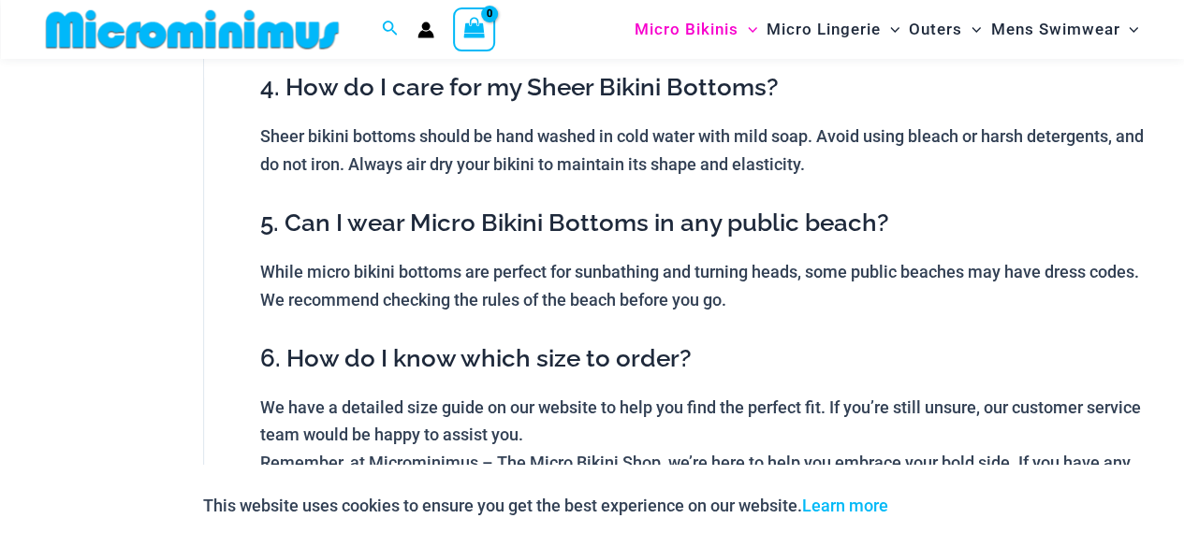
click at [342, 309] on p "While micro bikini bottoms are perfect for sunbathing and turning heads, some p…" at bounding box center [702, 285] width 885 height 55
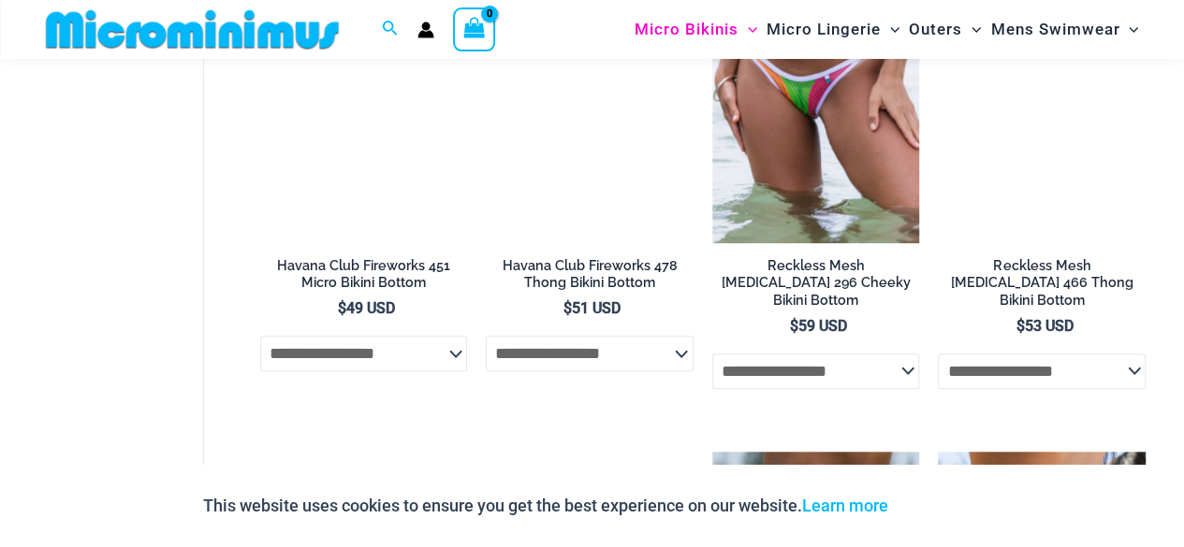
scroll to position [4186, 0]
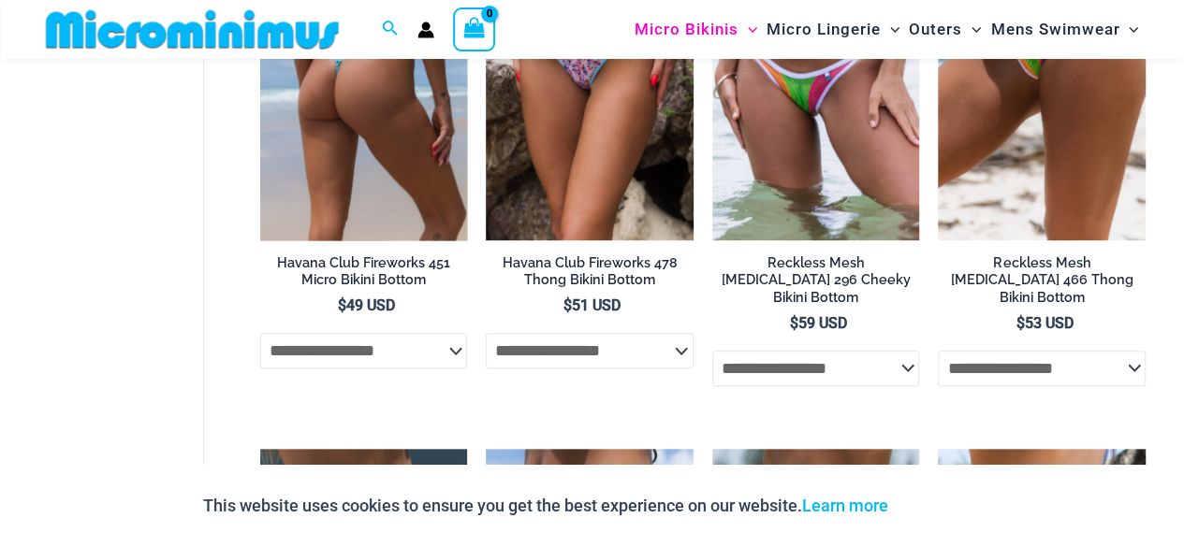
click at [284, 241] on img at bounding box center [364, 85] width 208 height 311
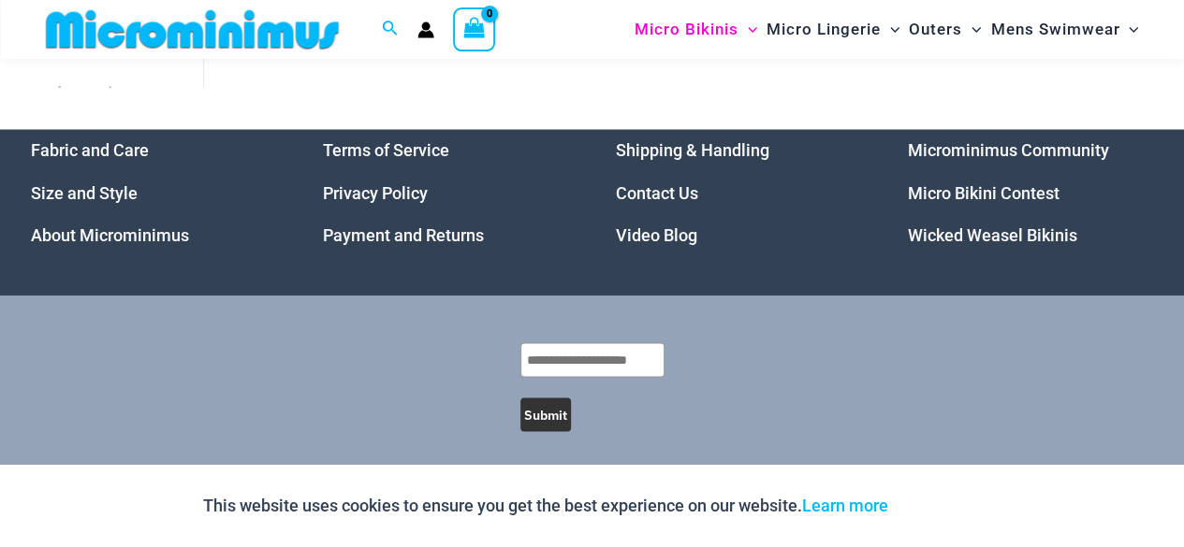
scroll to position [5155, 0]
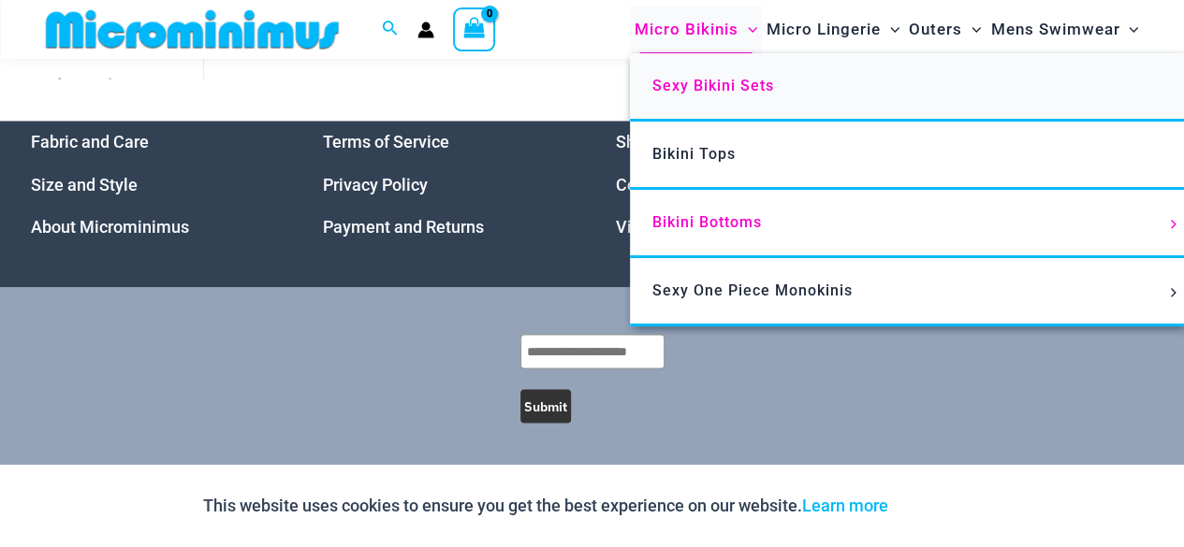
click at [693, 90] on span "Sexy Bikini Sets" at bounding box center [713, 86] width 122 height 18
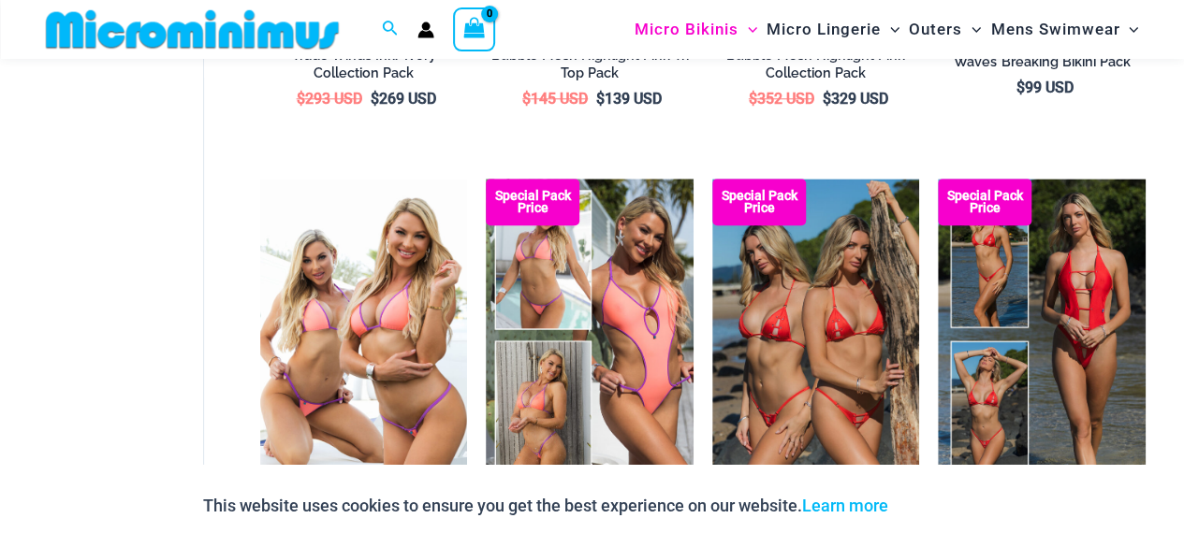
scroll to position [1421, 0]
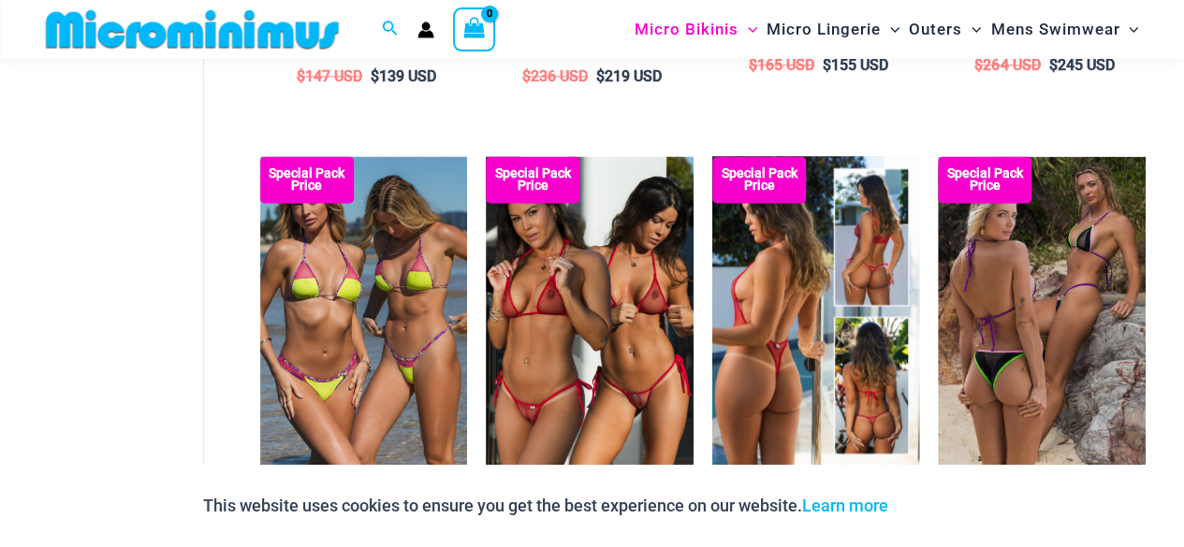
click at [762, 246] on img at bounding box center [816, 311] width 208 height 311
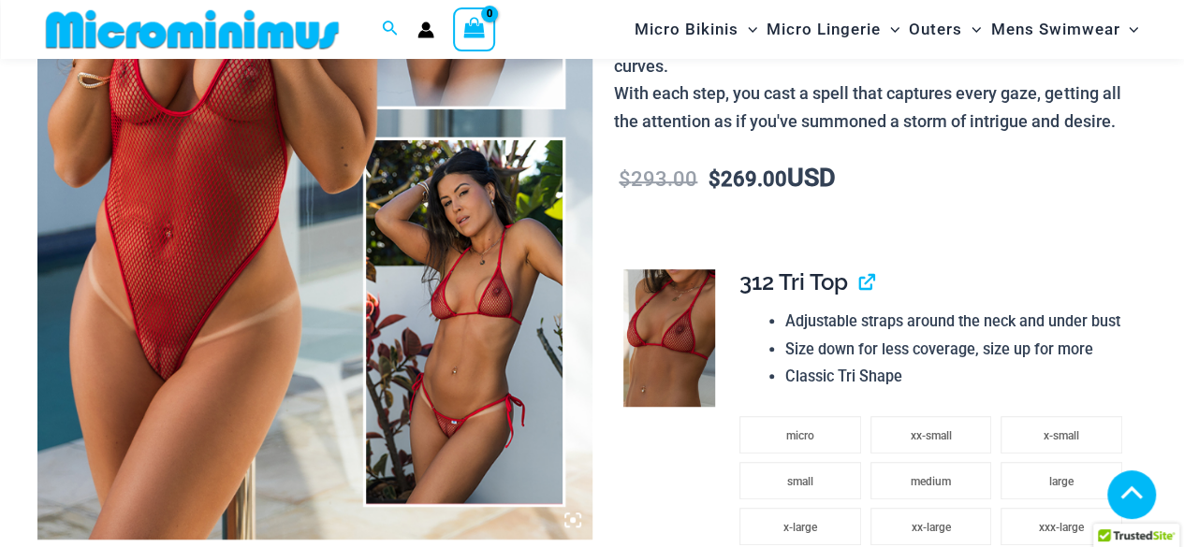
scroll to position [941, 0]
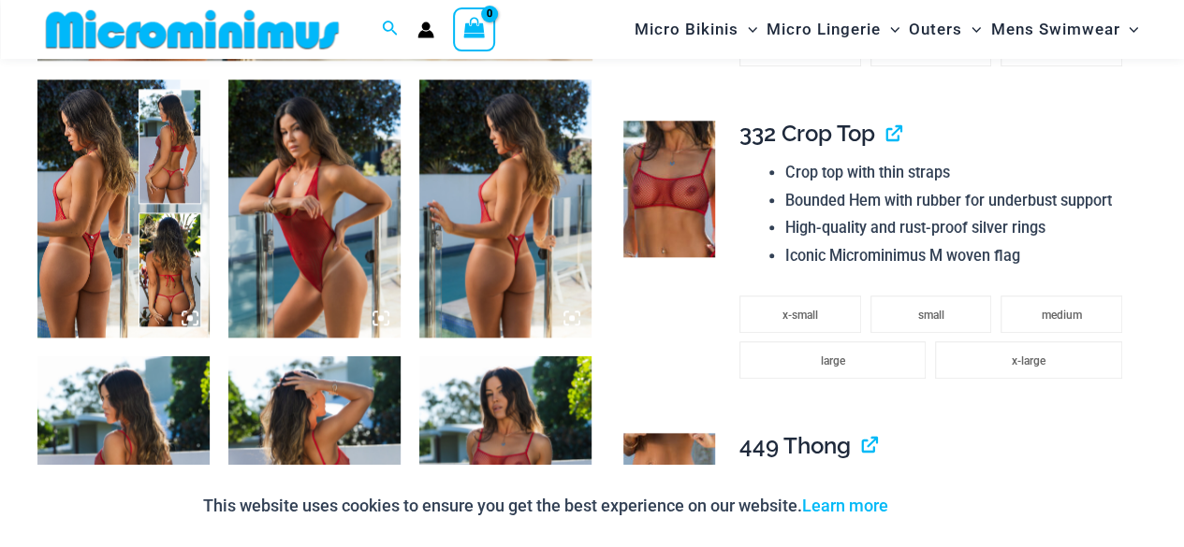
click at [510, 381] on img at bounding box center [505, 486] width 172 height 258
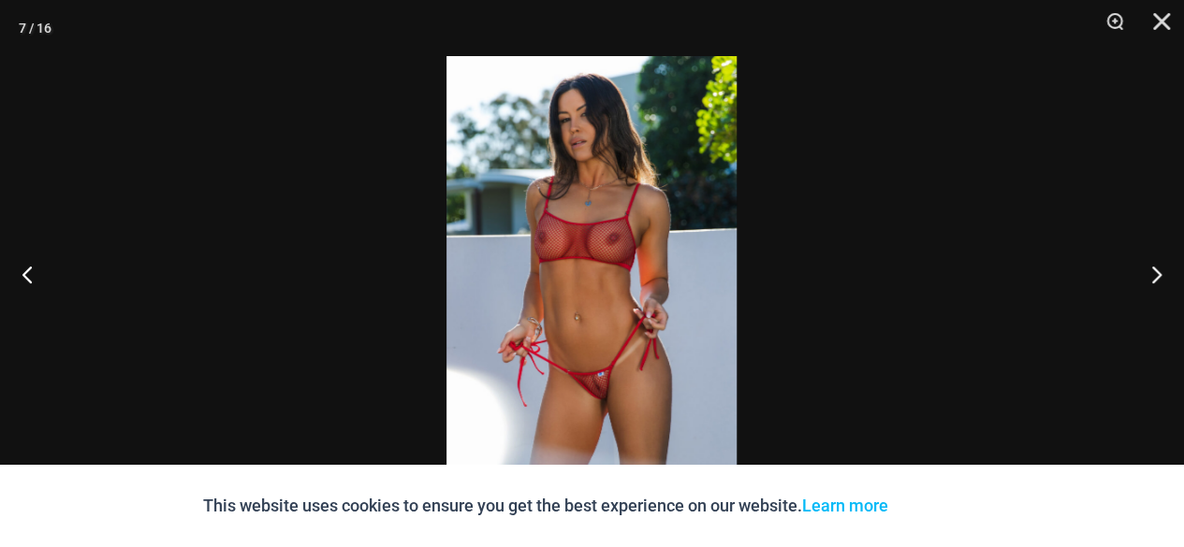
click at [540, 248] on img at bounding box center [591, 273] width 290 height 435
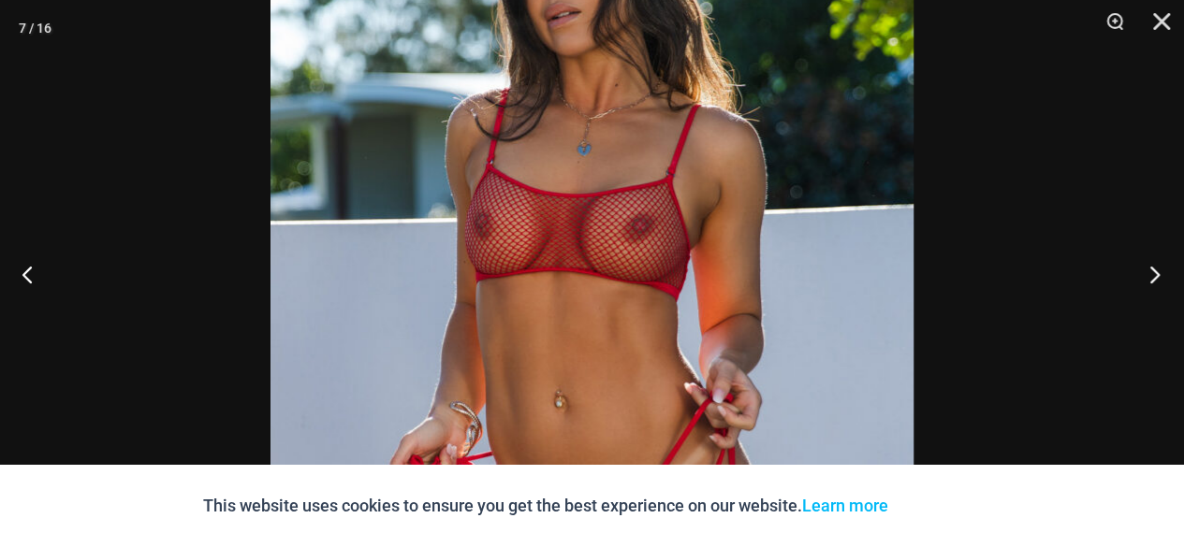
click at [1151, 265] on button "Next" at bounding box center [1149, 274] width 70 height 94
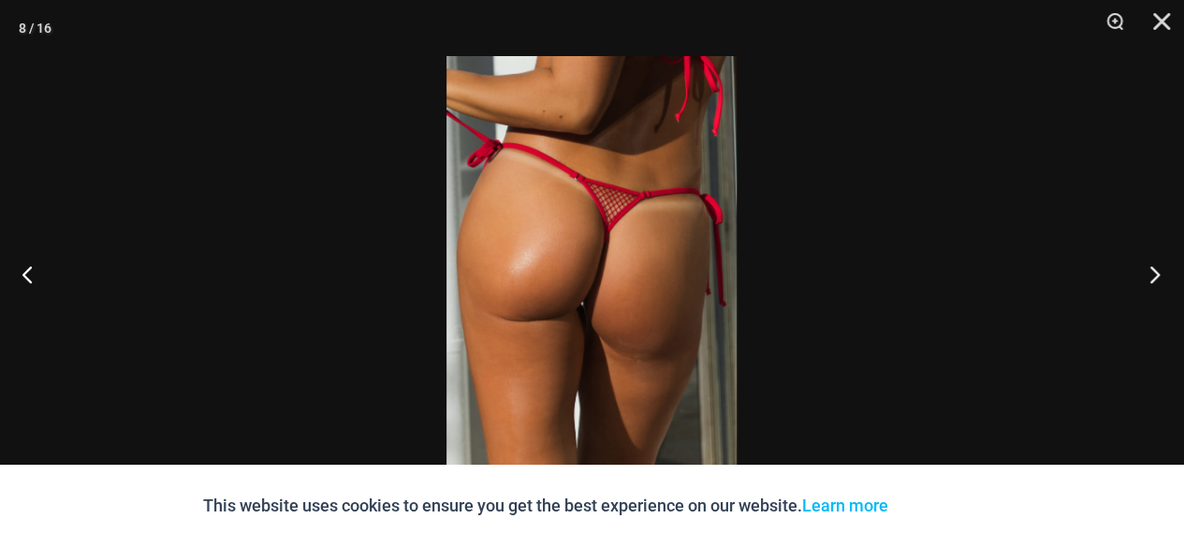
click at [1151, 265] on button "Next" at bounding box center [1149, 274] width 70 height 94
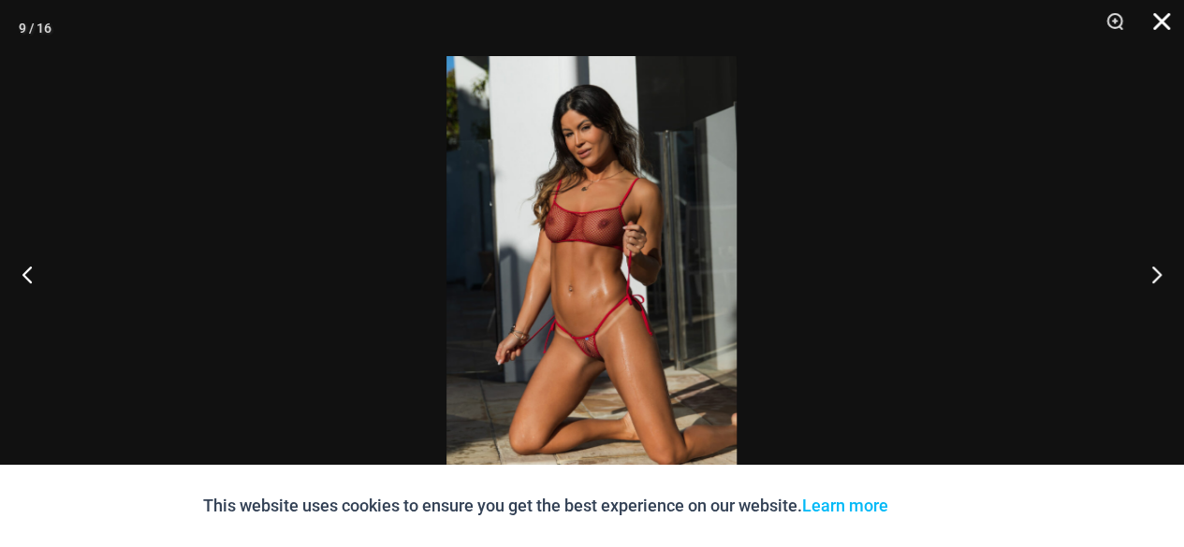
click at [1161, 16] on button "Close" at bounding box center [1154, 28] width 47 height 56
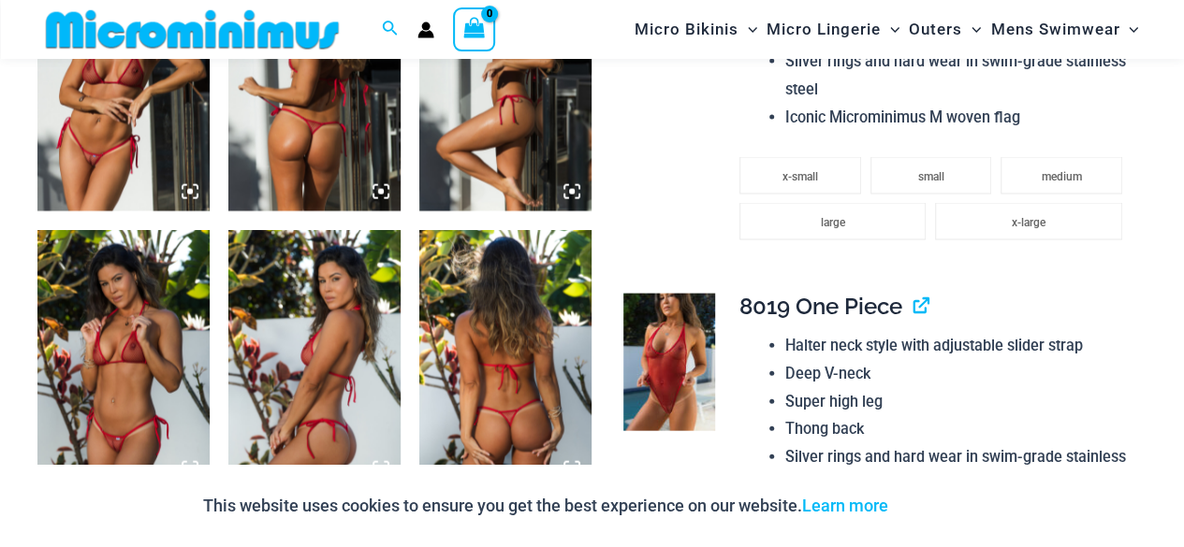
scroll to position [2379, 0]
